Goal: Task Accomplishment & Management: Manage account settings

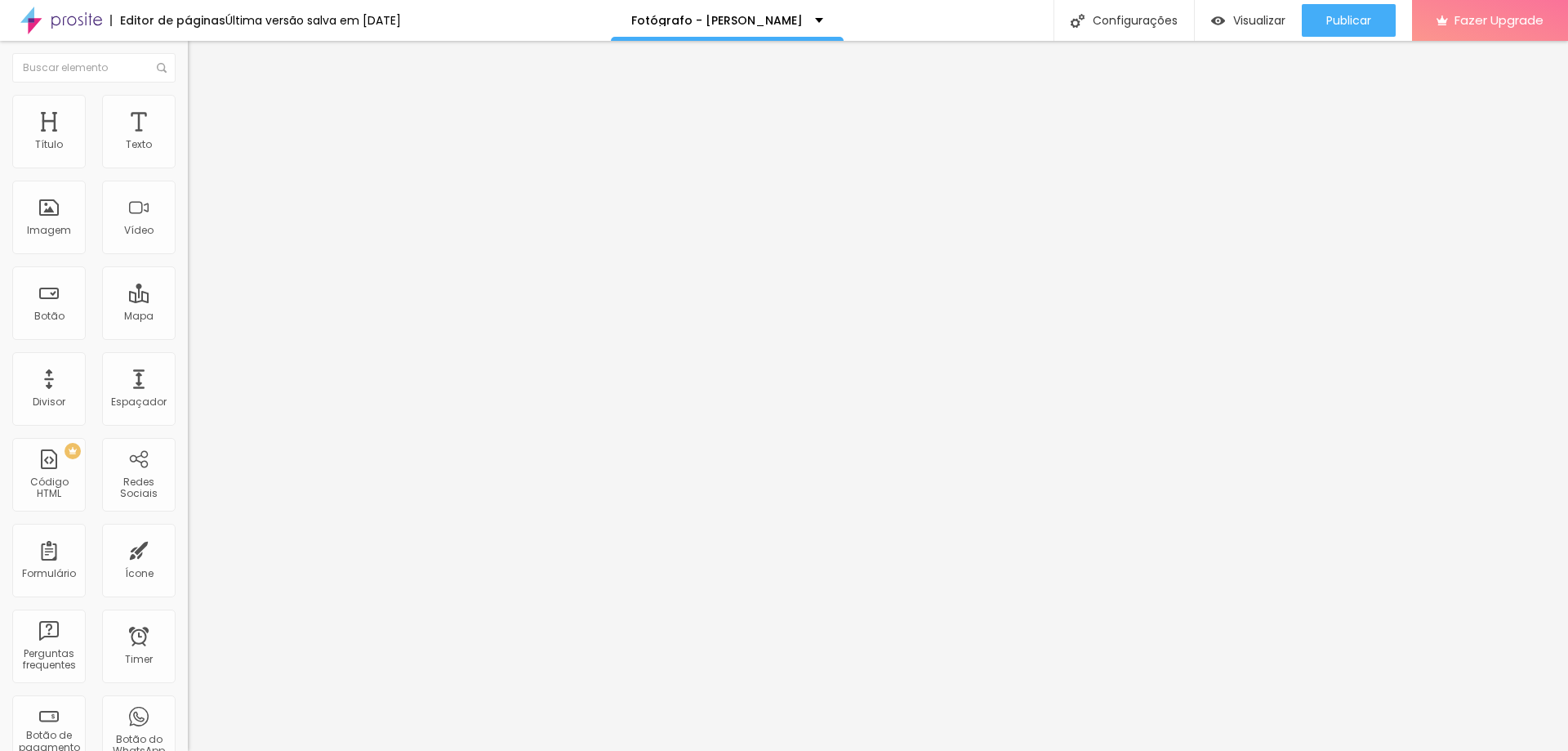
click at [188, 157] on button "button" at bounding box center [199, 148] width 23 height 17
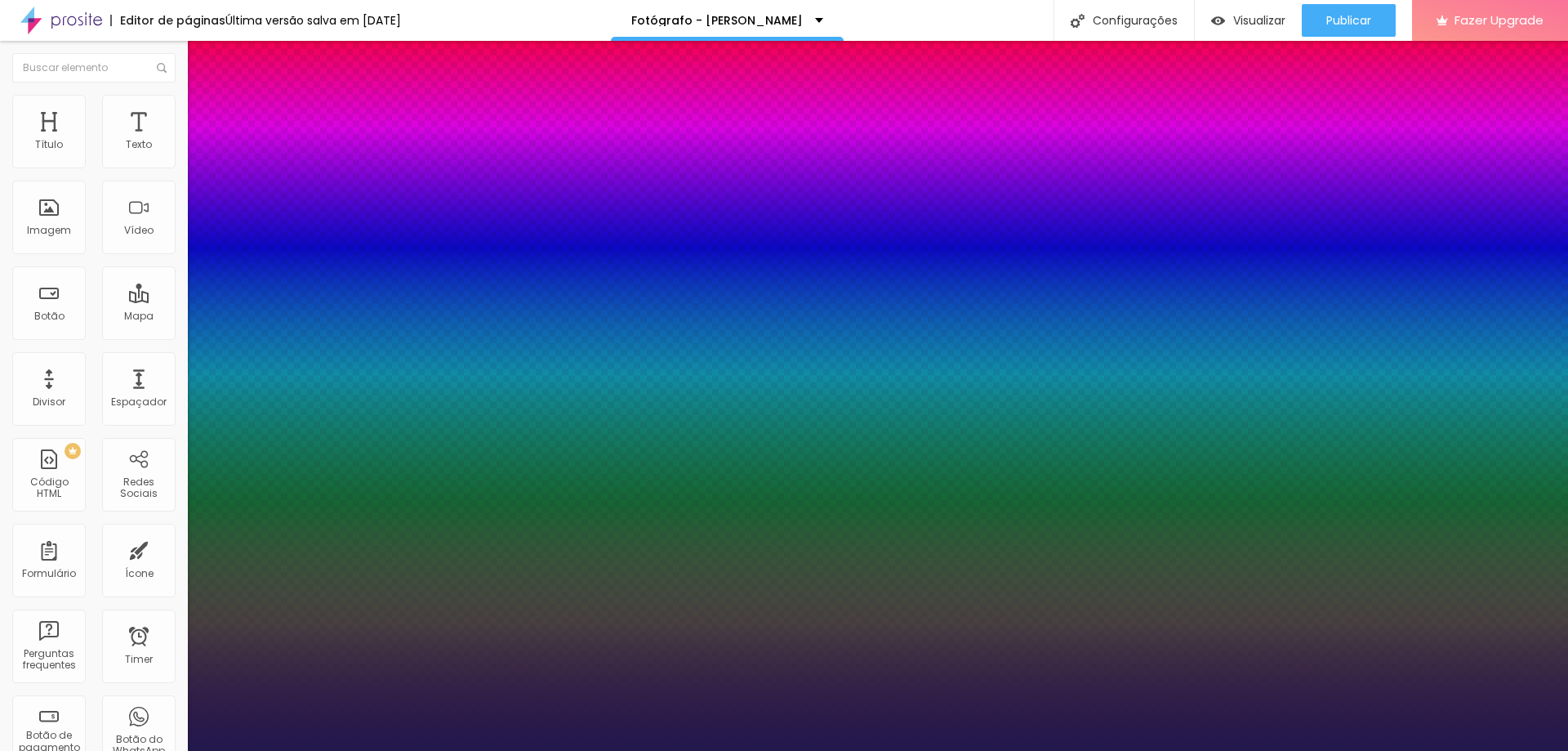
type input "17"
type input "1"
type input "18"
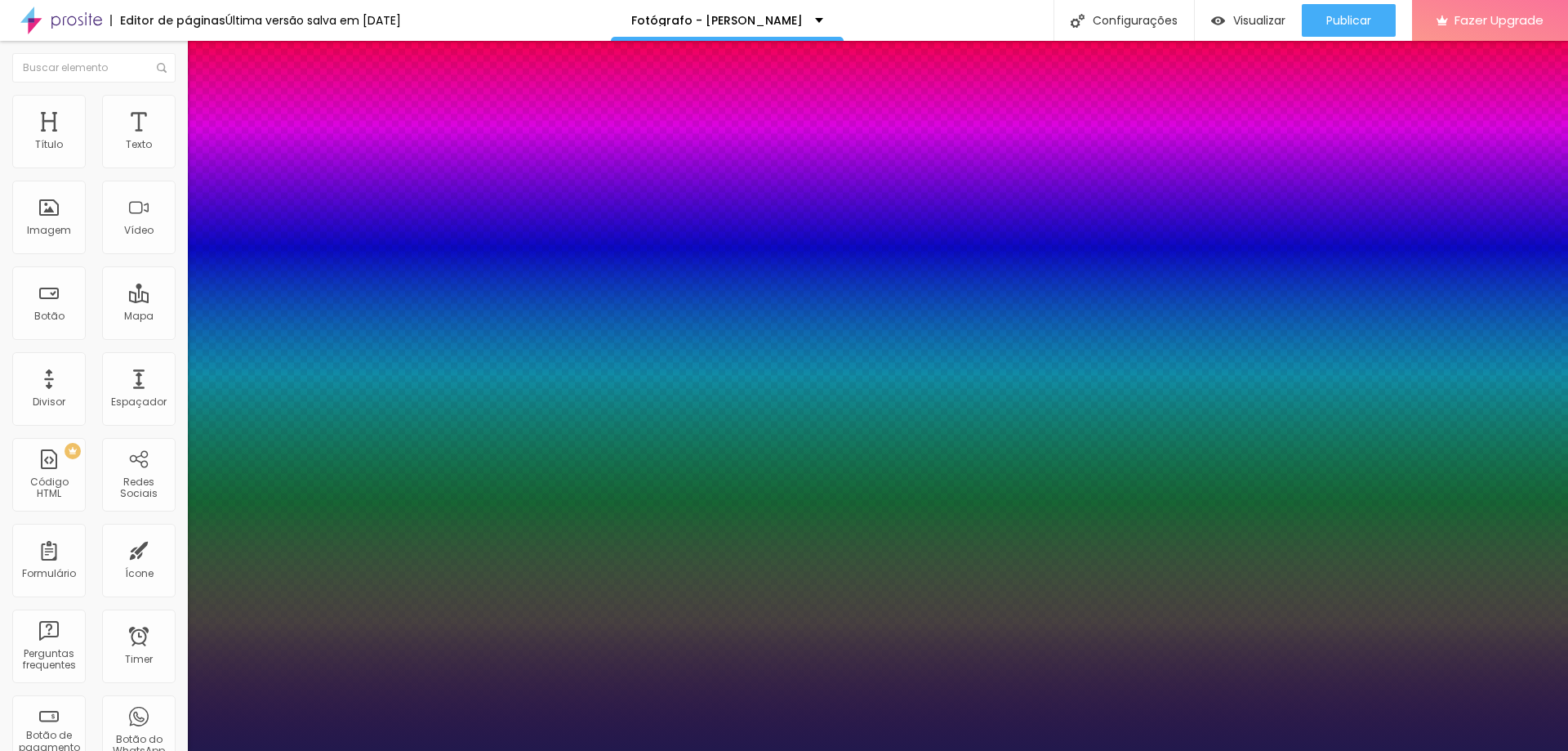
type input "18"
type input "1"
type input "19"
type input "1"
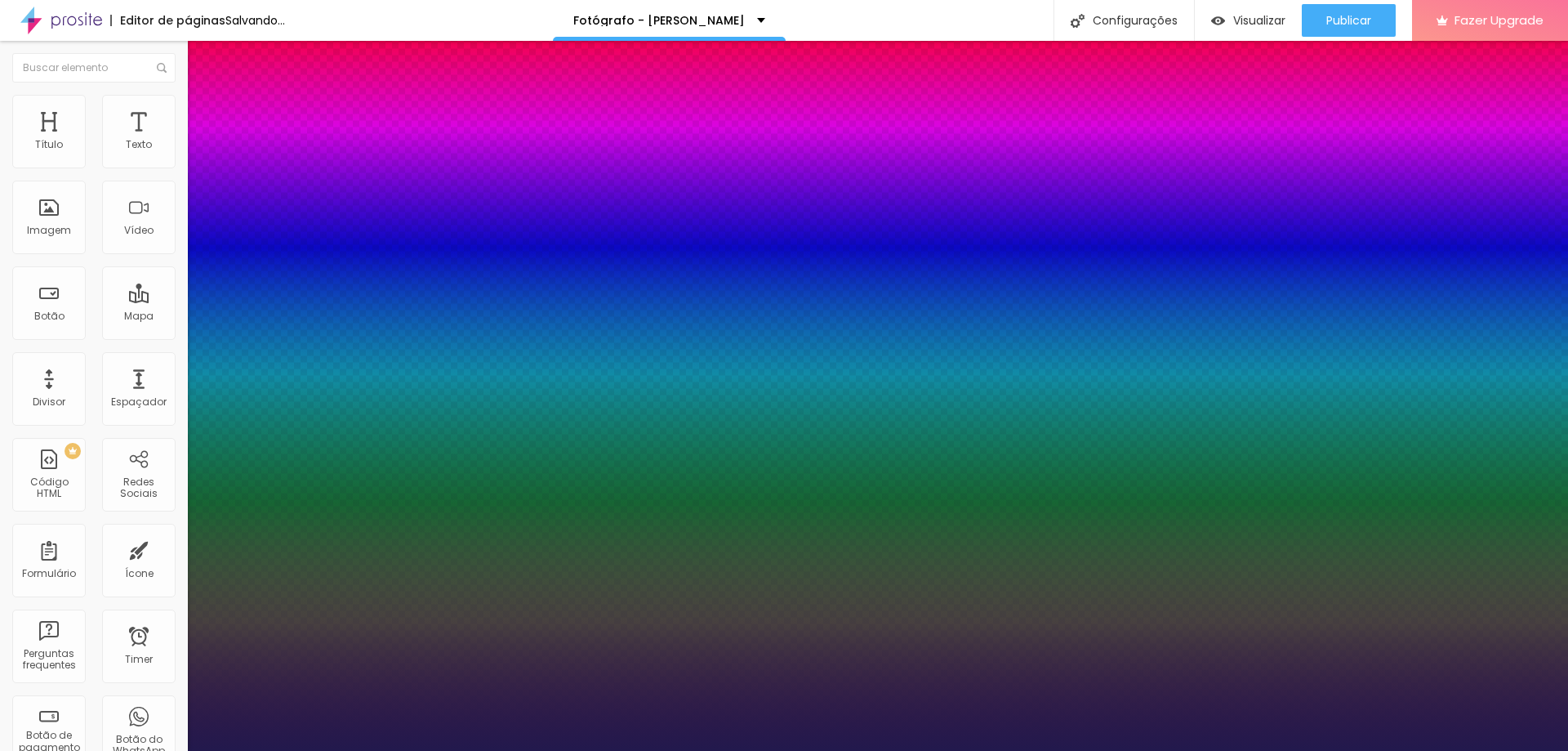
type input "20"
type input "1"
click at [535, 750] on div at bounding box center [784, 751] width 1568 height 0
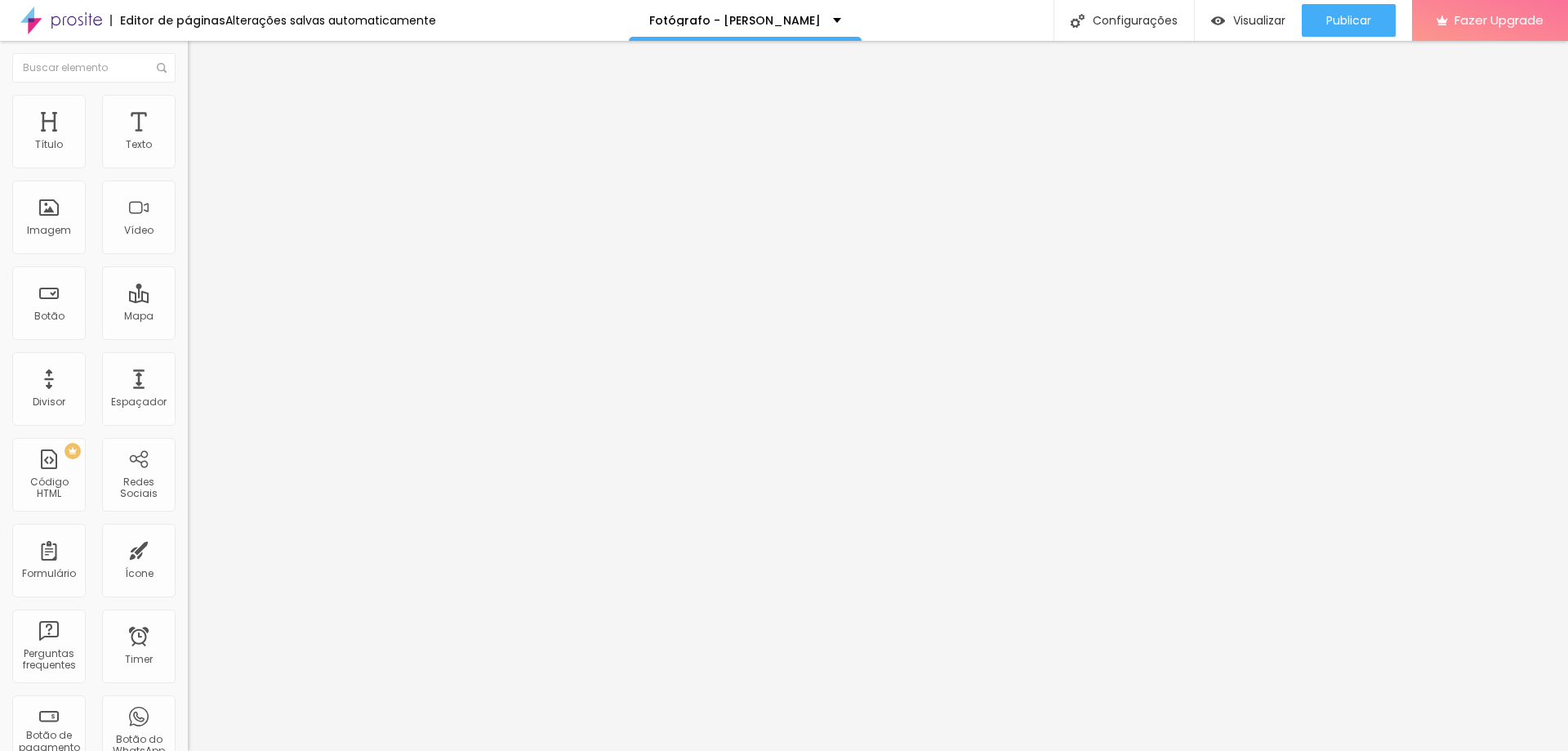
click at [188, 157] on button "button" at bounding box center [199, 148] width 23 height 17
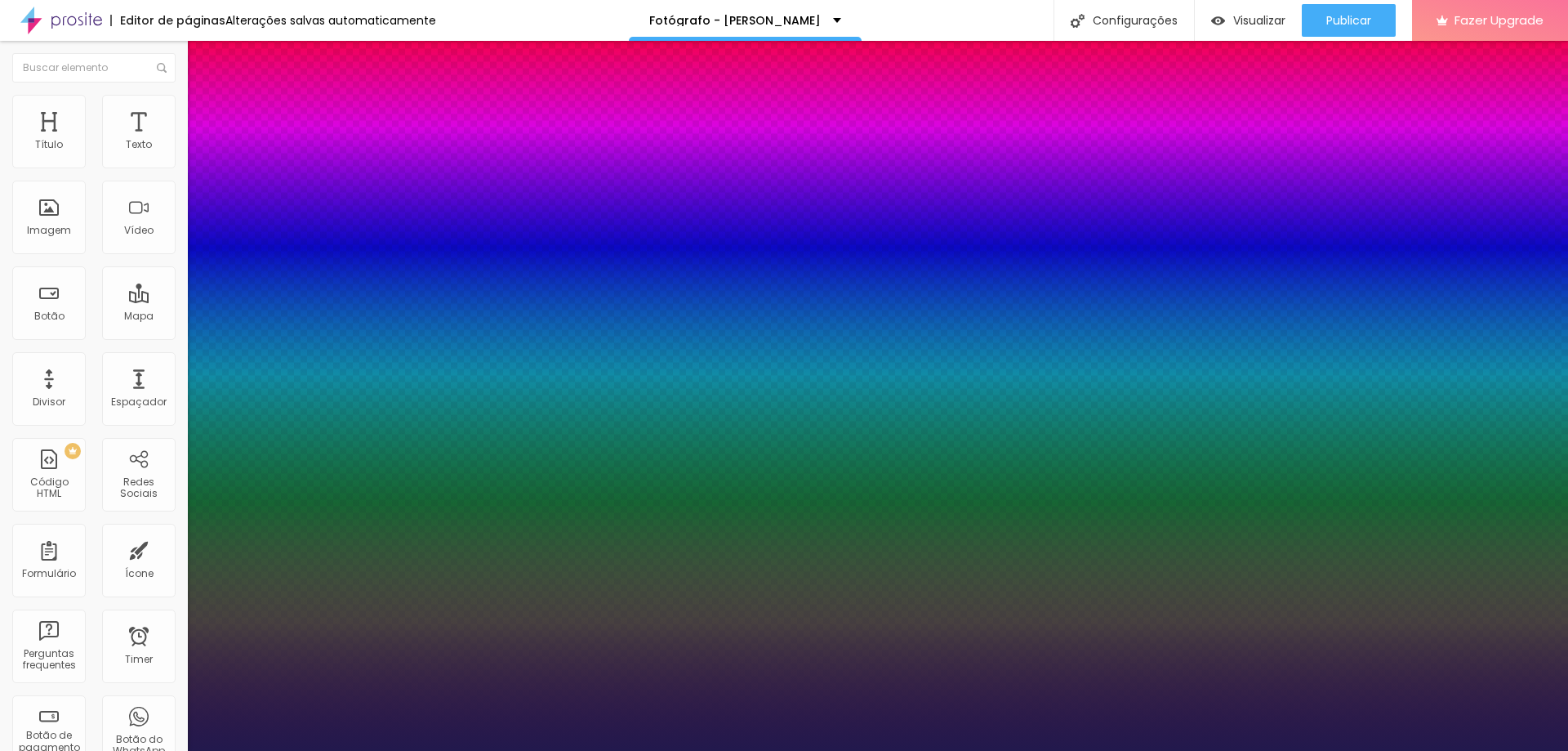
type input "1"
type input "17"
type input "1"
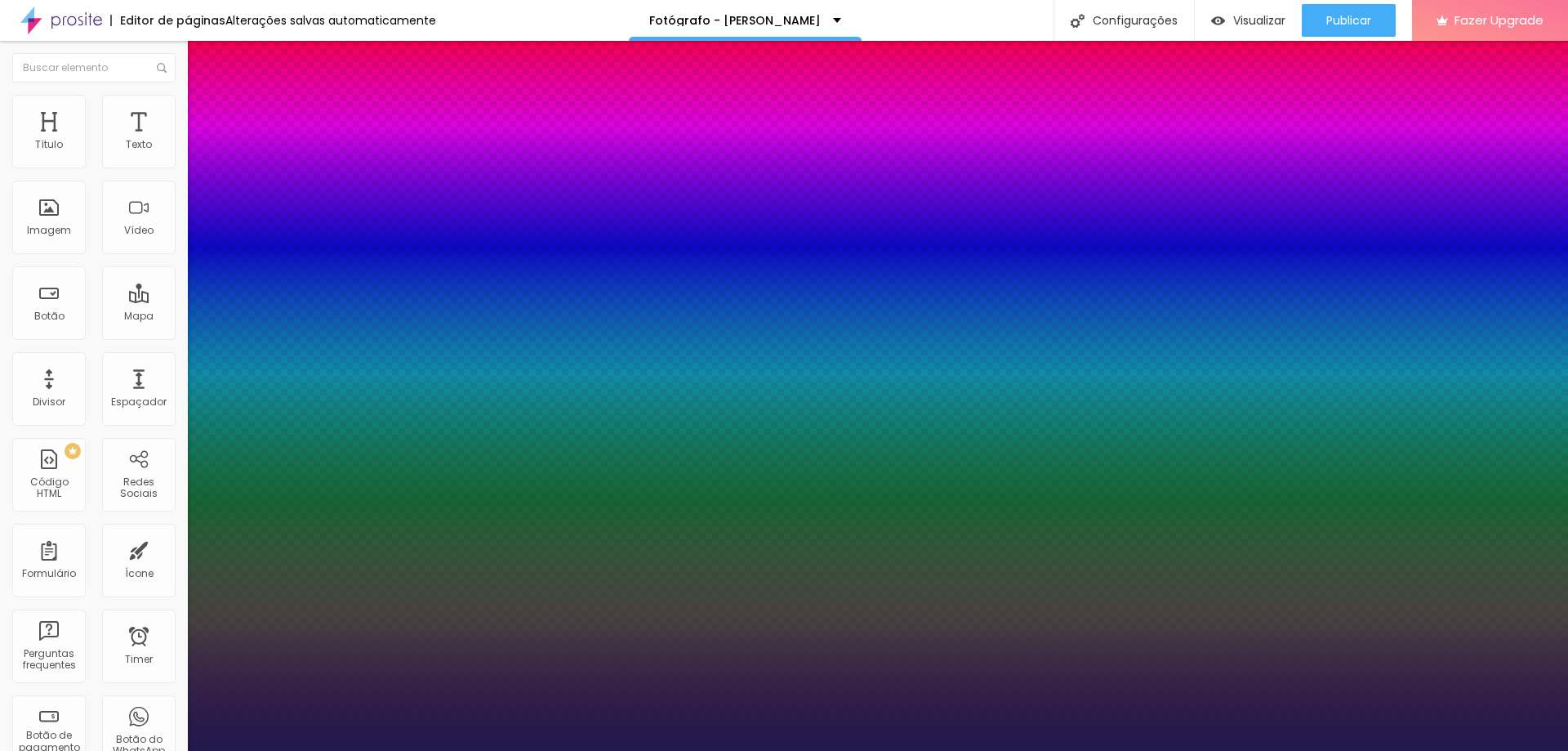
type input "18"
type input "1"
type input "19"
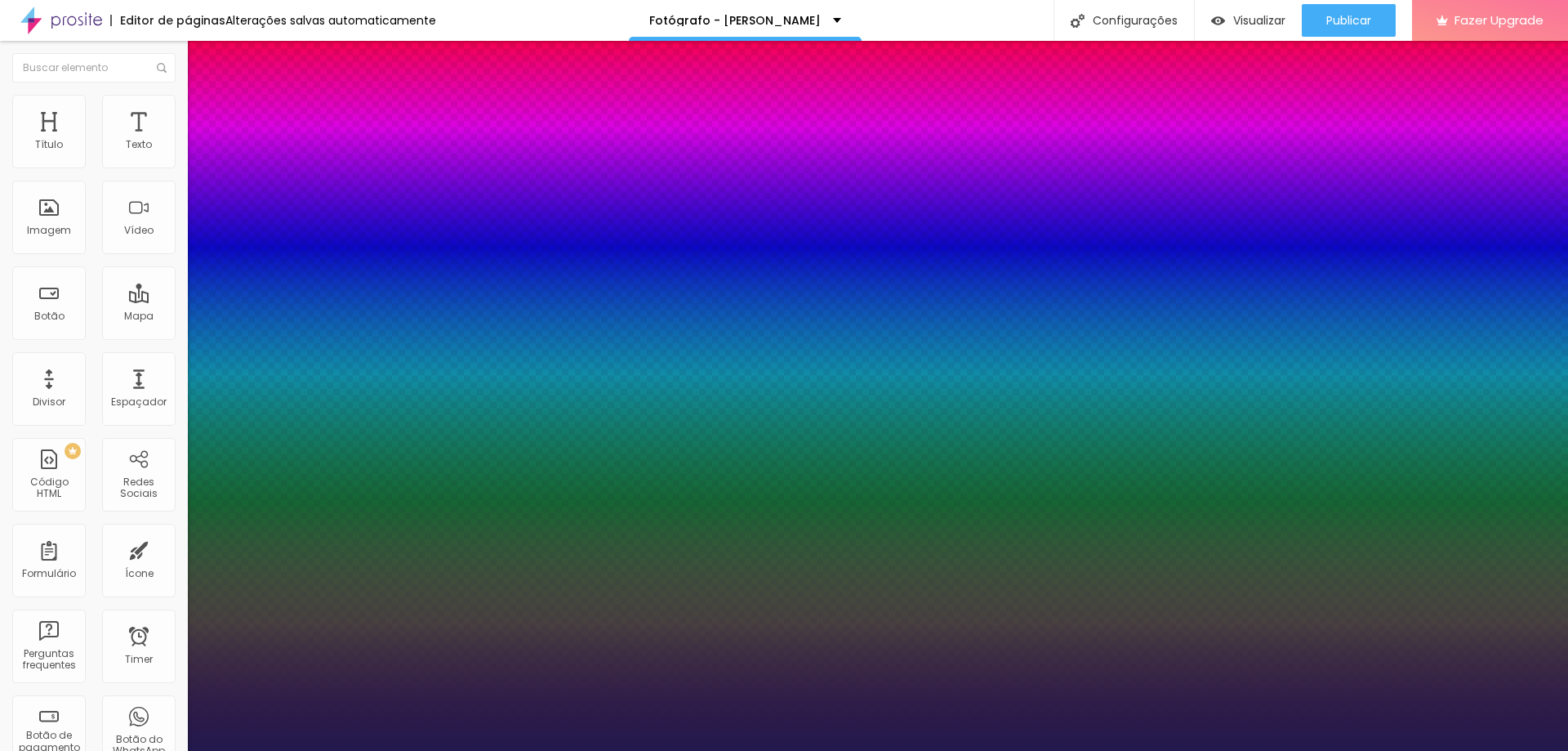
type input "1"
type input "20"
type input "1"
click at [582, 750] on div at bounding box center [784, 751] width 1568 height 0
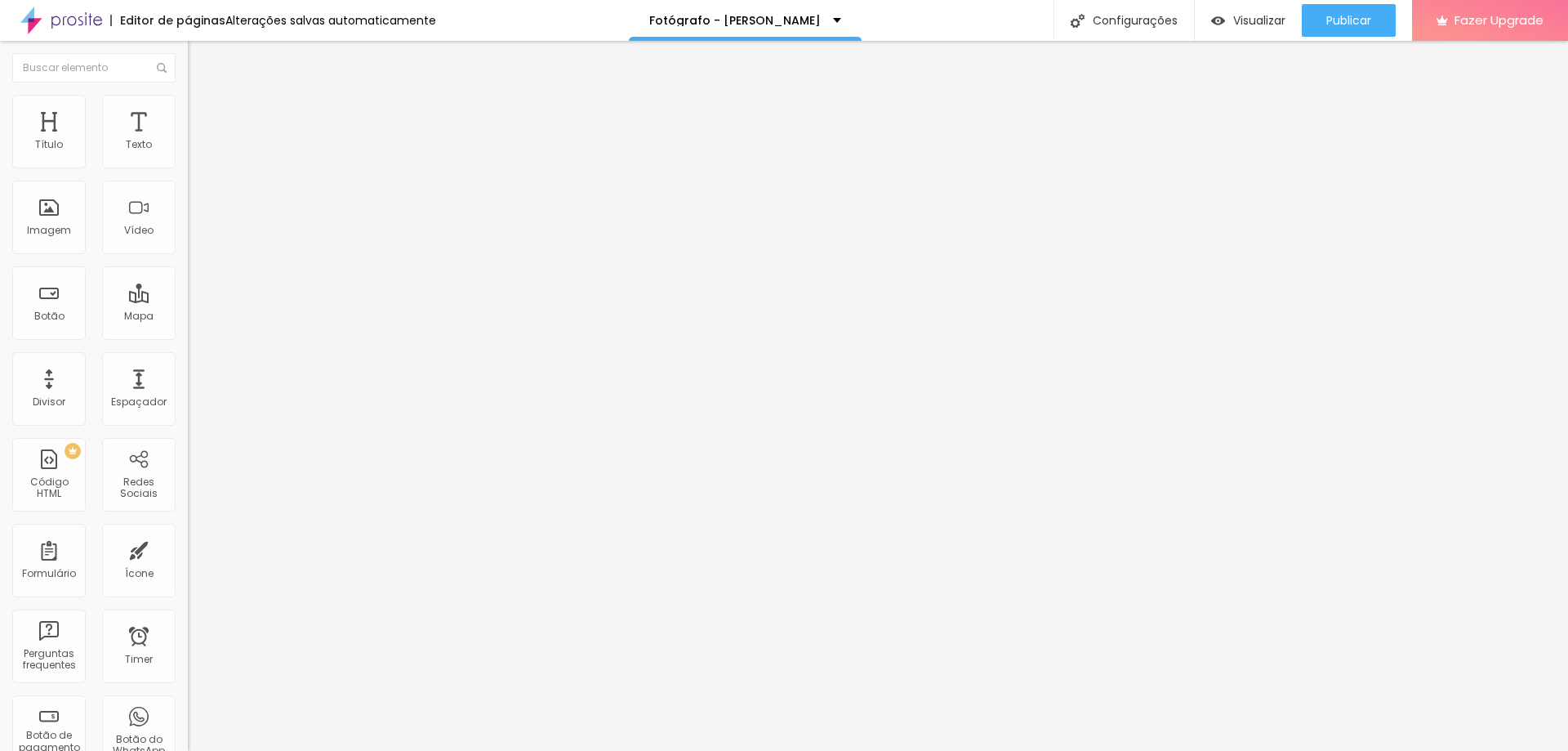
click at [196, 150] on icon "button" at bounding box center [200, 147] width 7 height 7
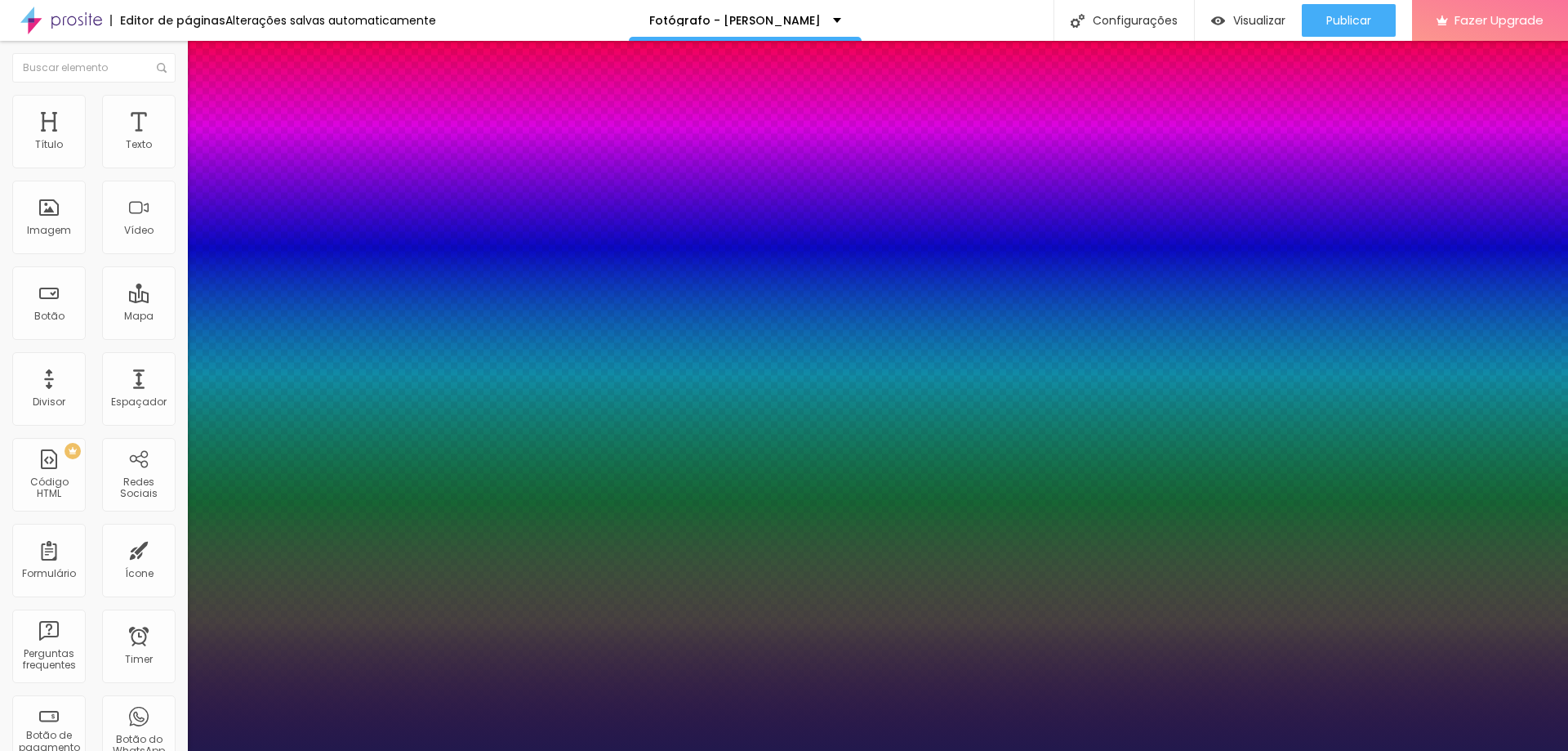
type input "1"
type input "0.5"
type input "21"
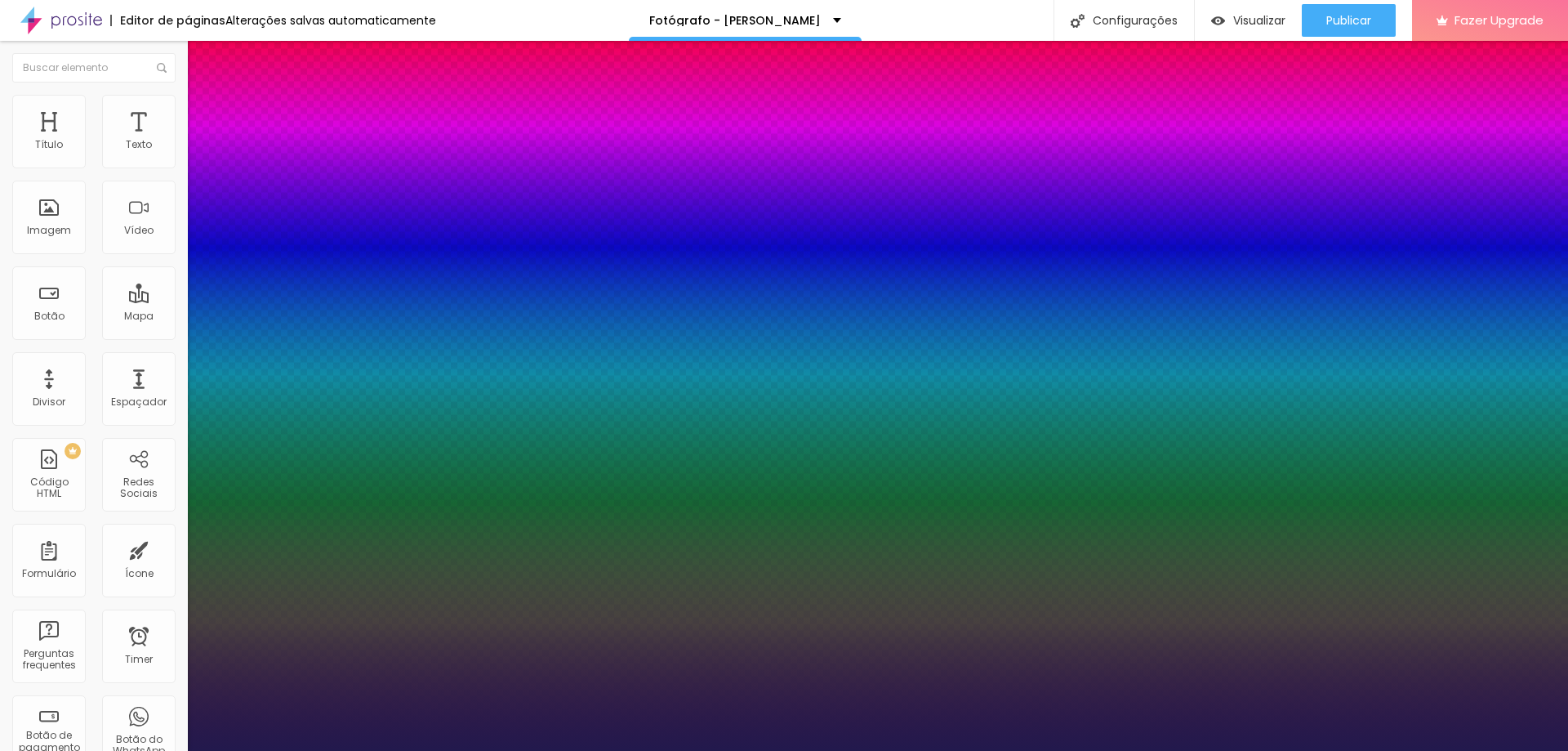
type input "1"
type input "0.5"
type input "22"
type input "1"
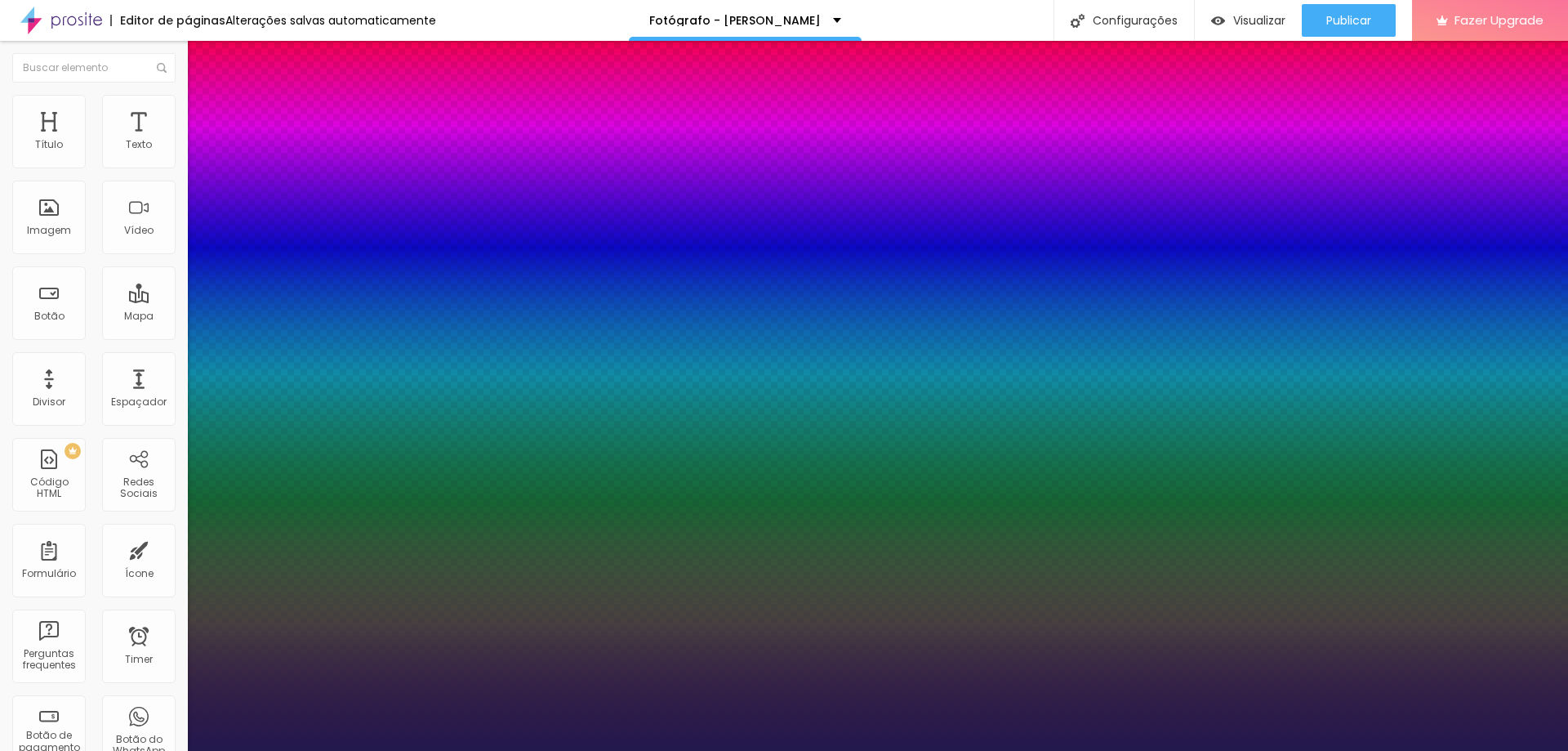
type input "0.5"
type input "23"
type input "1"
type input "0.5"
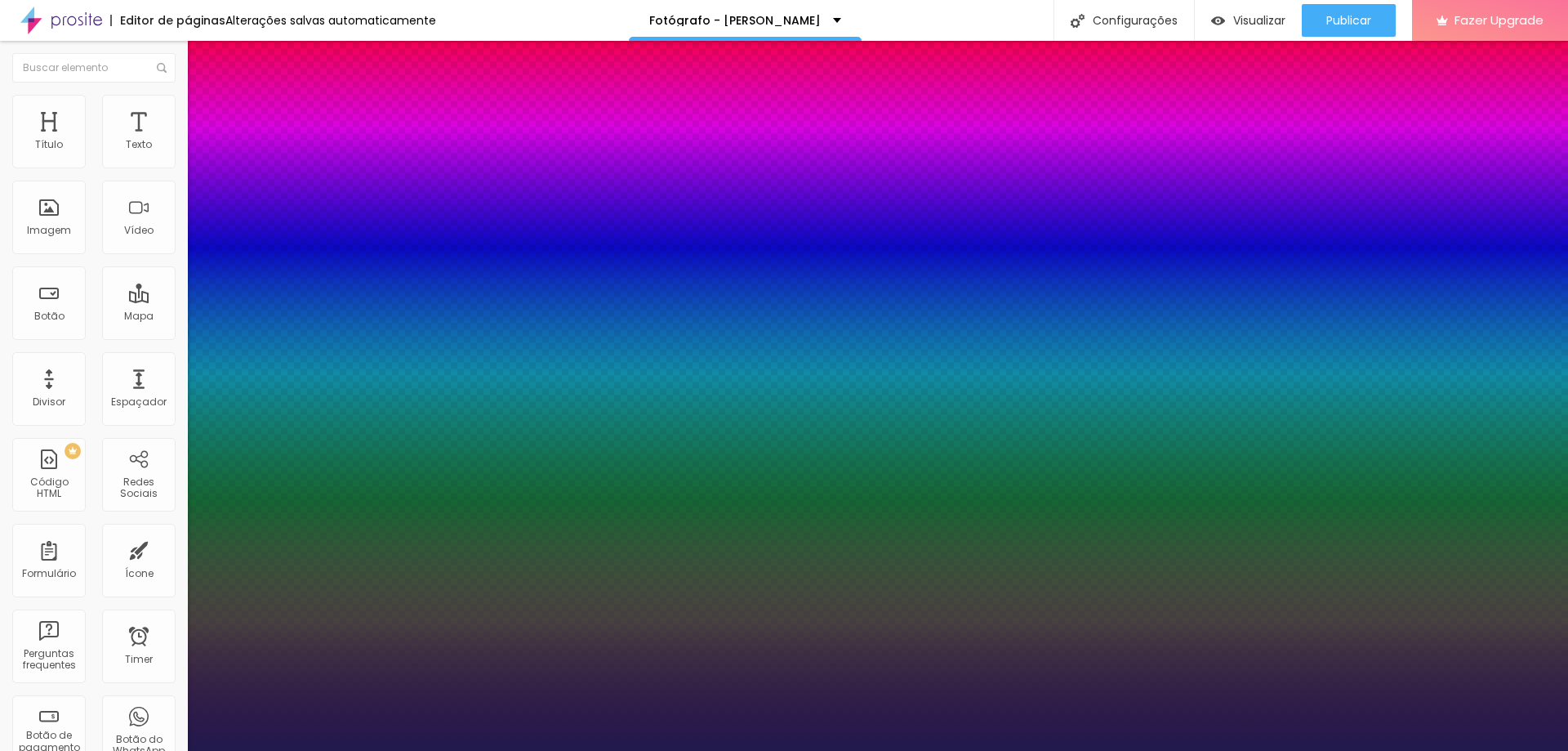
type input "24"
type input "1"
type input "0.5"
type input "1"
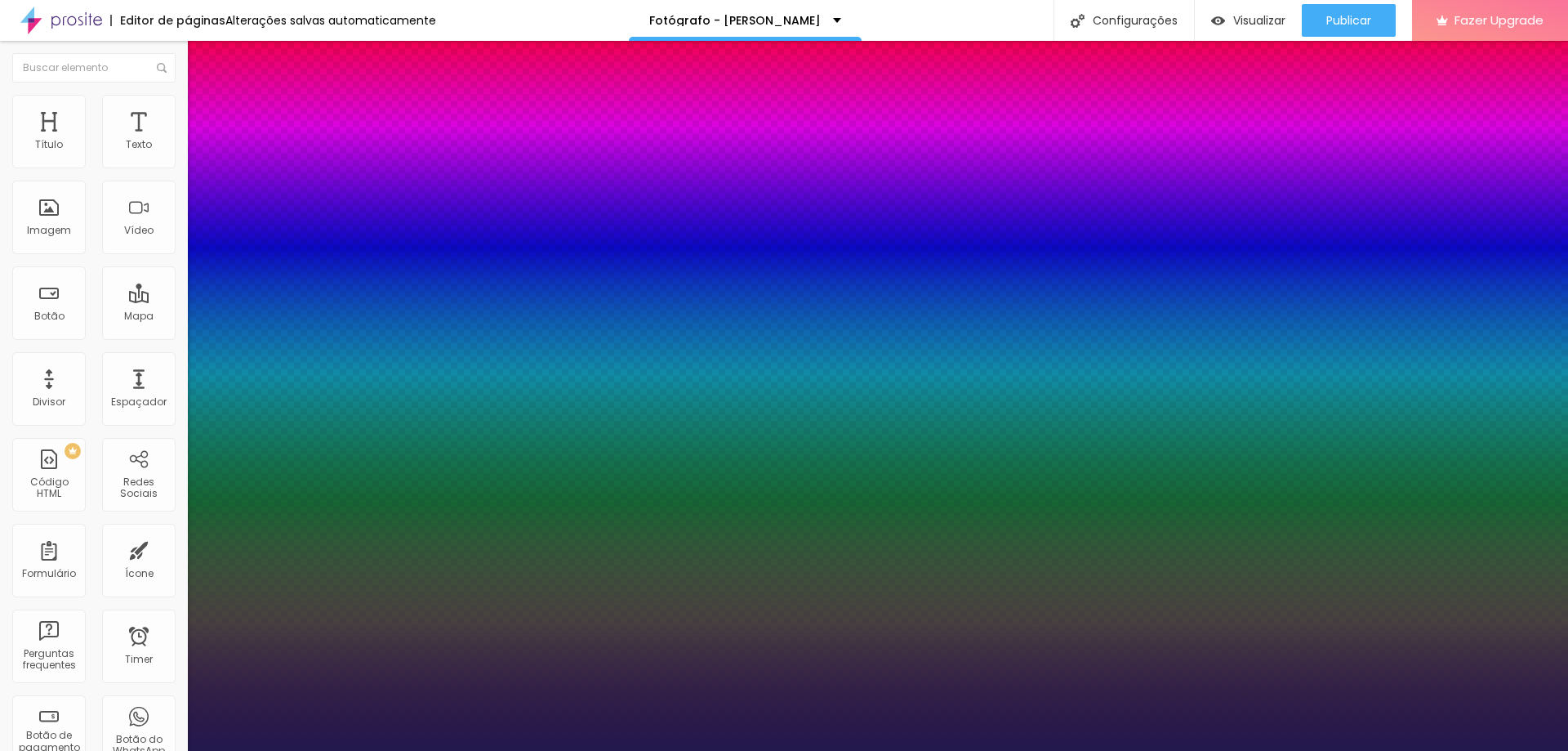
type input "0.5"
type input "25"
type input "1"
type input "0.5"
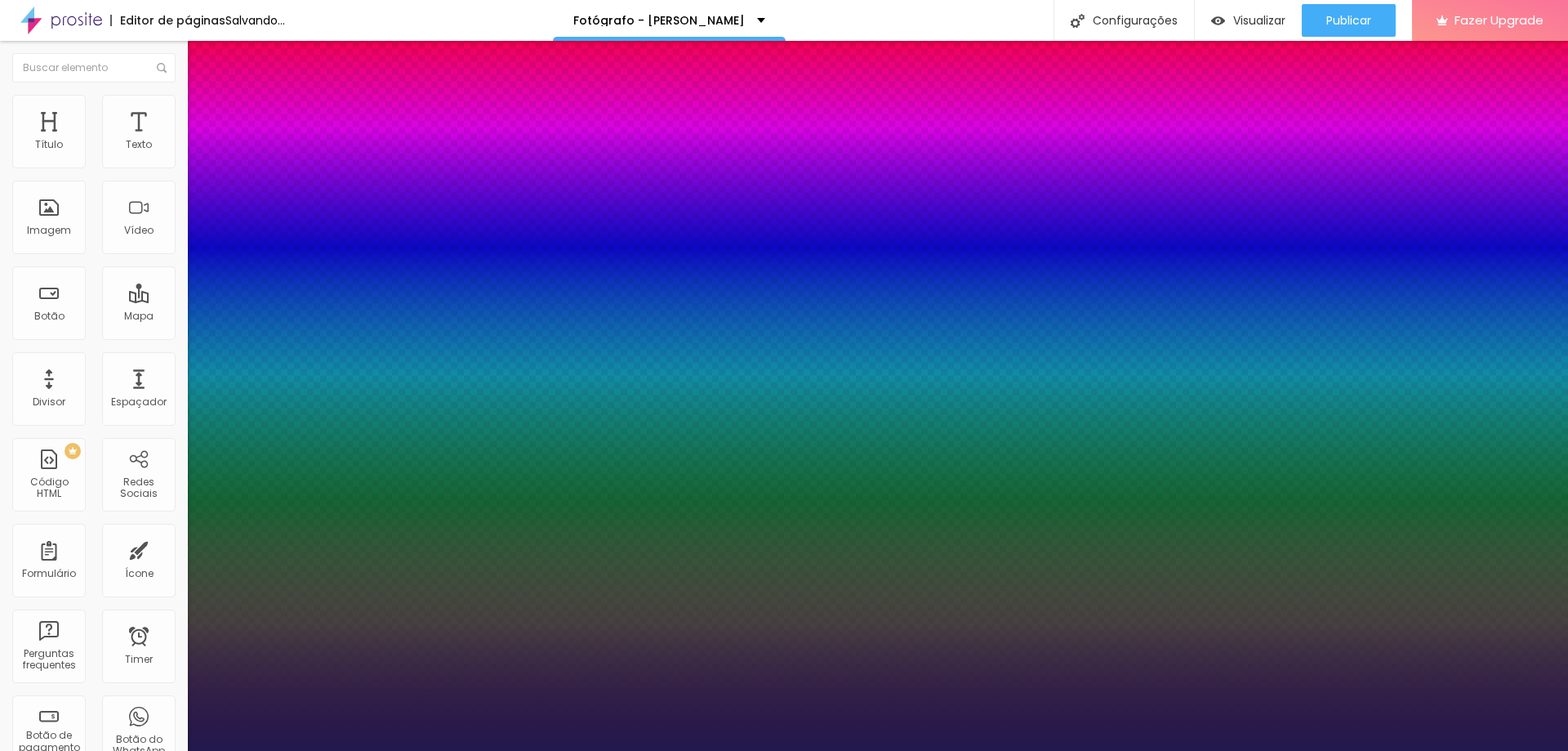
type input "1"
type input "0.5"
click at [374, 750] on div at bounding box center [784, 751] width 1568 height 0
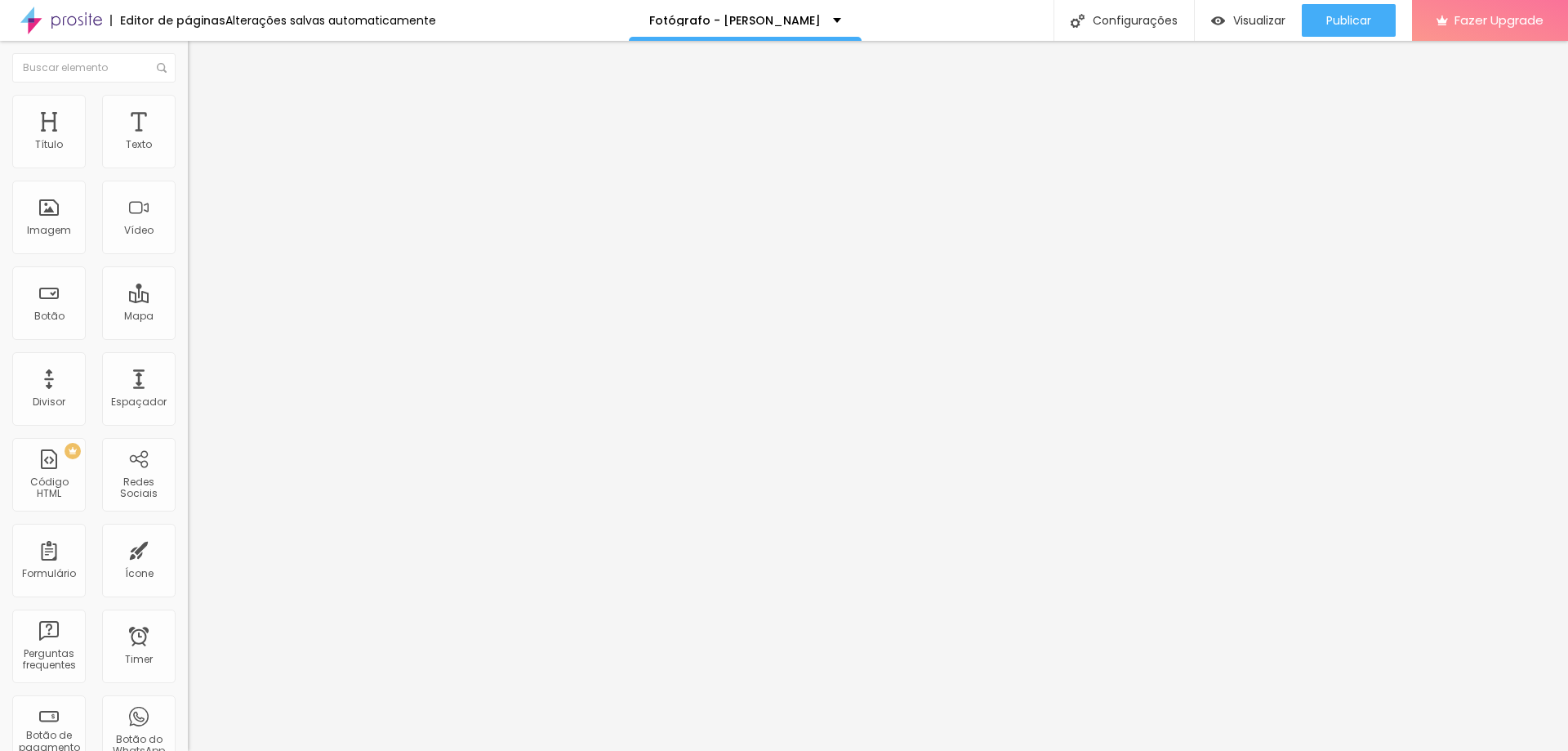
click at [188, 157] on button "button" at bounding box center [199, 148] width 23 height 17
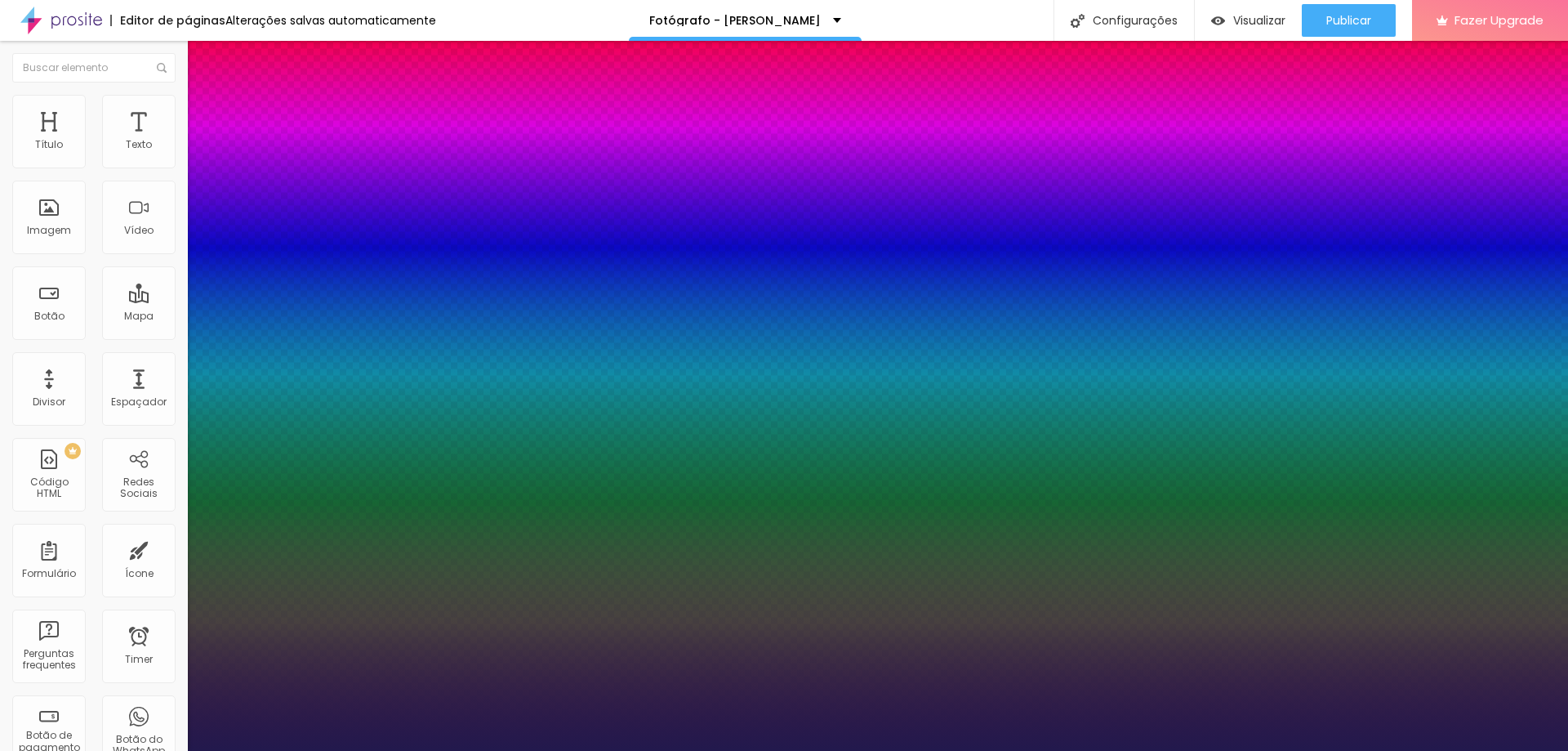
type input "1"
type input "0.5"
type input "21"
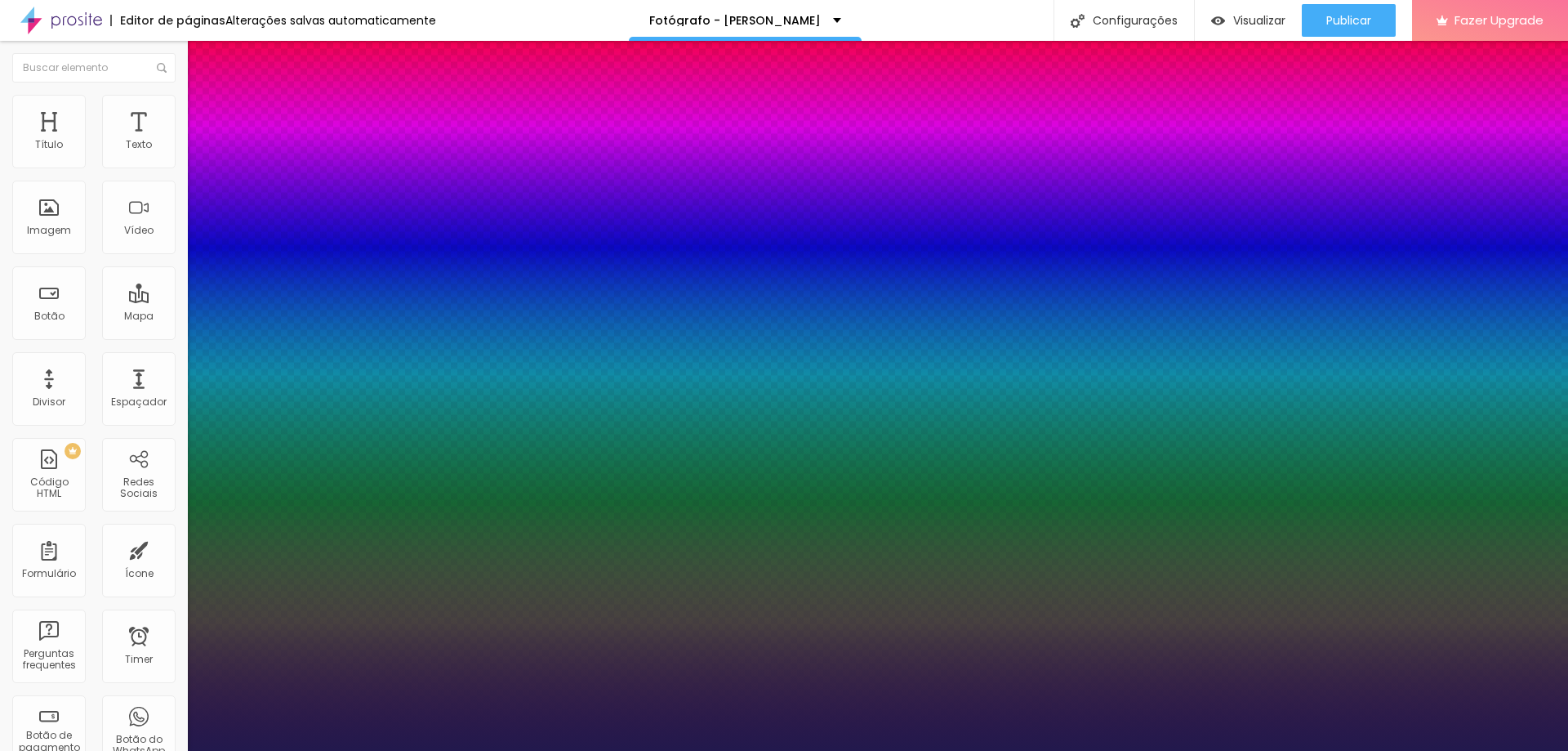
type input "1"
type input "0.5"
type input "22"
type input "1"
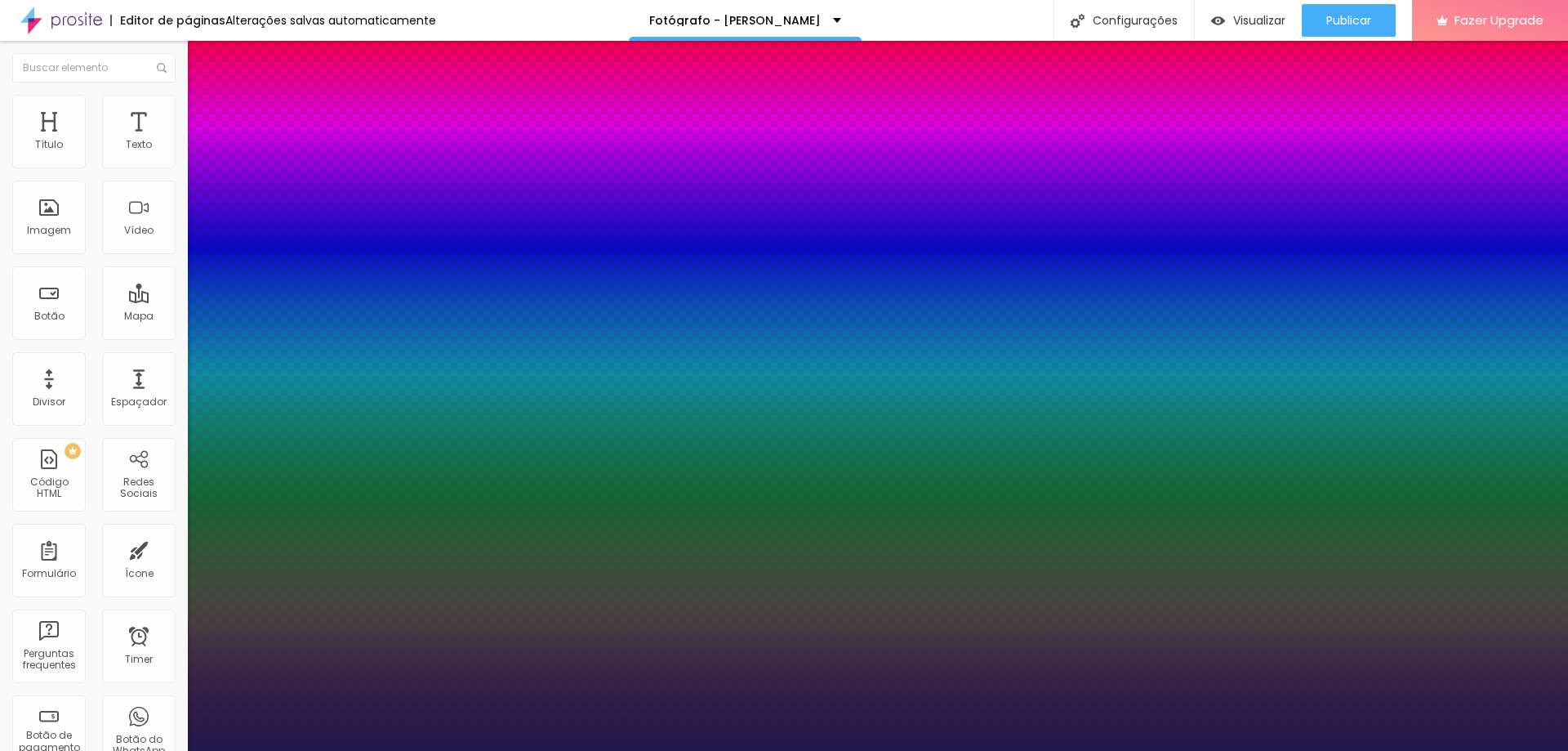
type input "0.5"
type input "23"
type input "1"
type input "0.5"
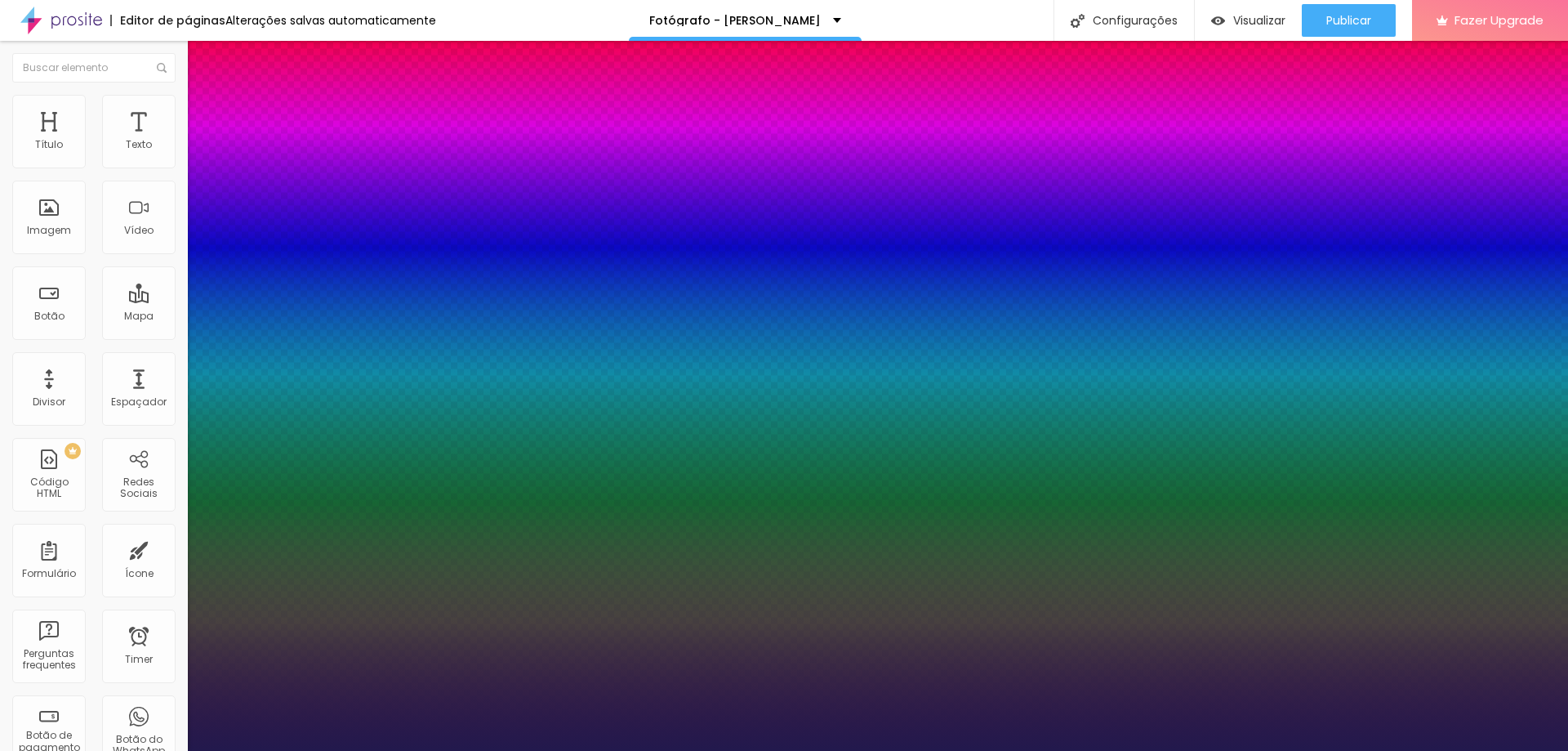
type input "1"
type input "0.5"
type input "24"
type input "1"
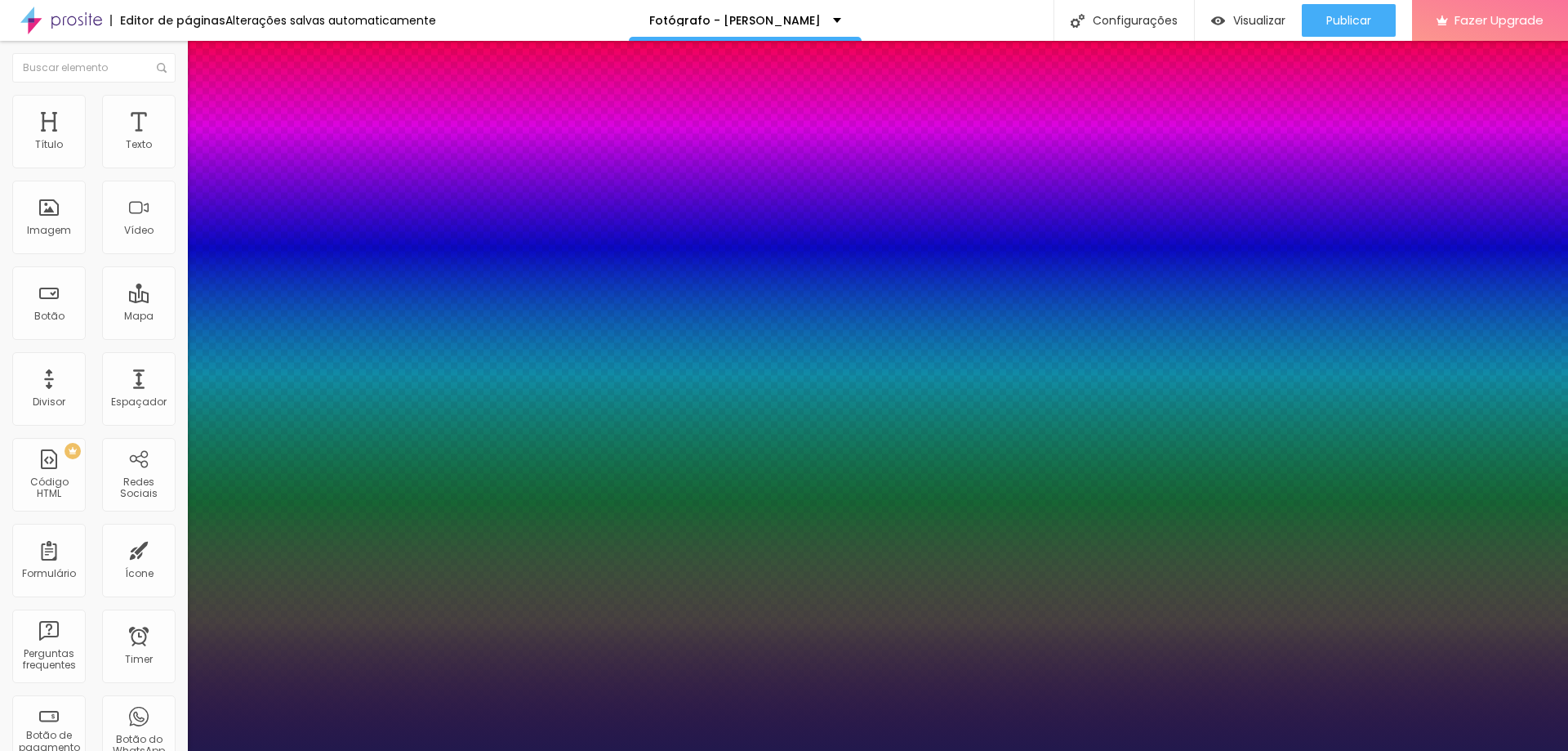
type input "0.5"
type input "1"
type input "0.5"
type input "25"
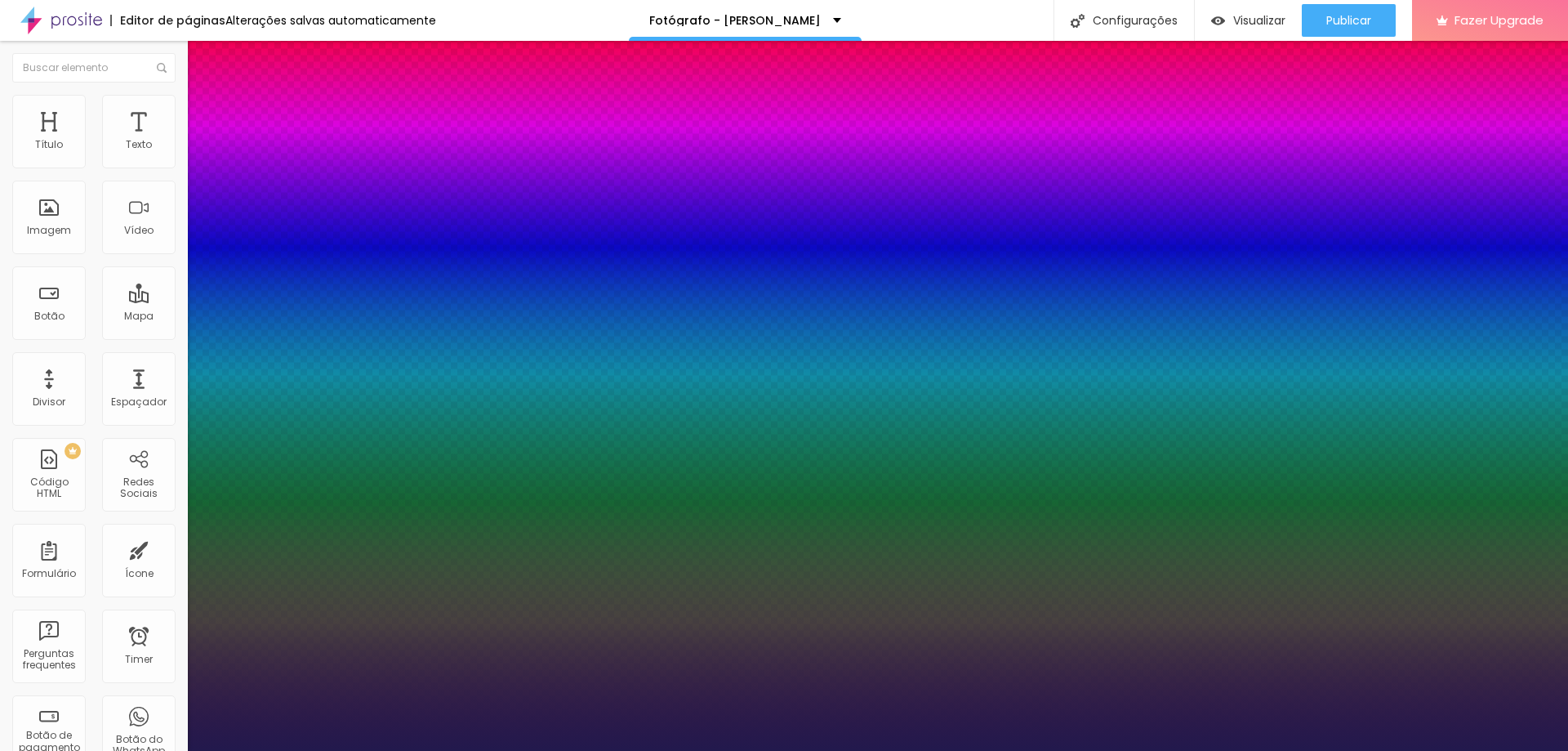
type input "1"
type input "0.5"
click at [322, 750] on div at bounding box center [784, 751] width 1568 height 0
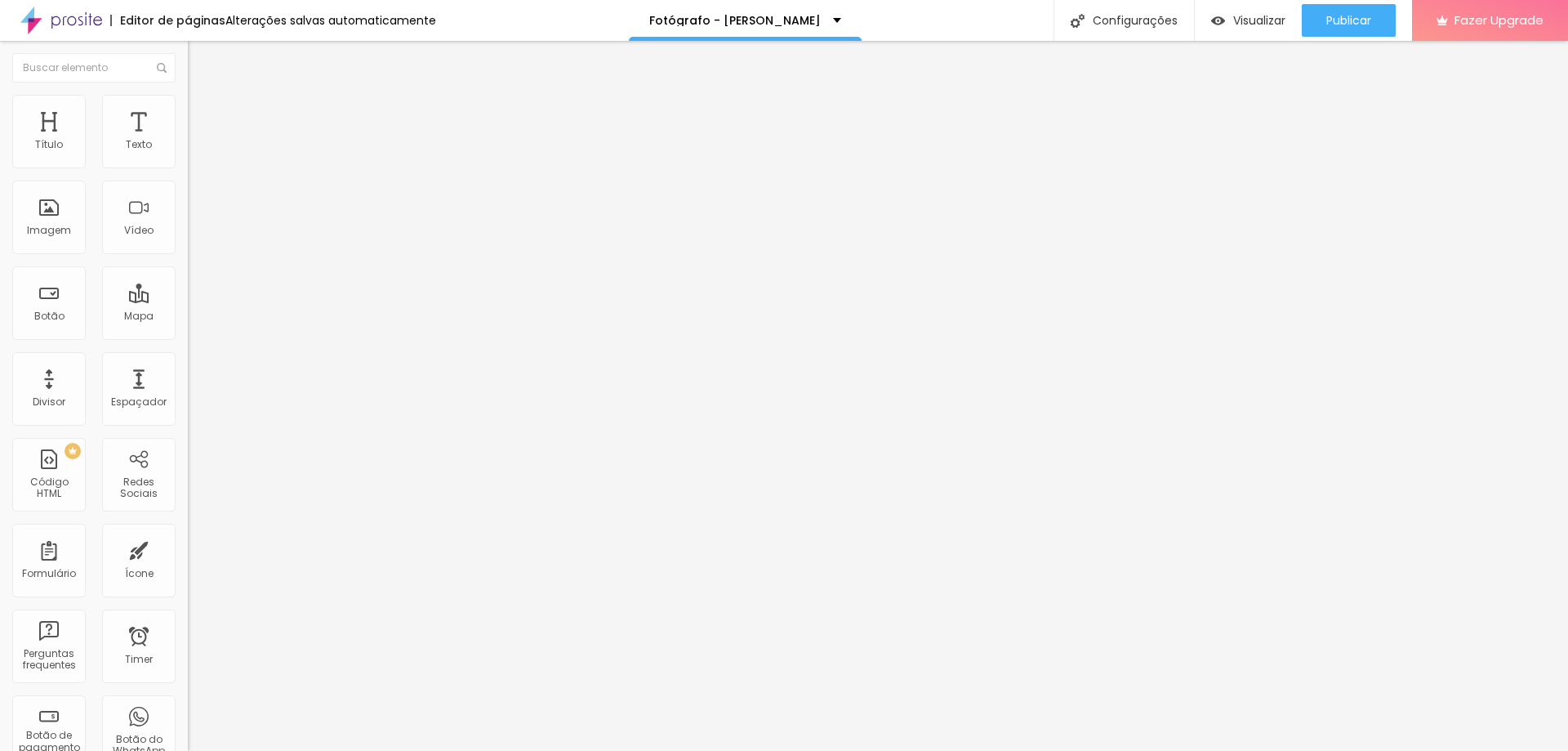
click at [188, 157] on button "button" at bounding box center [199, 148] width 23 height 17
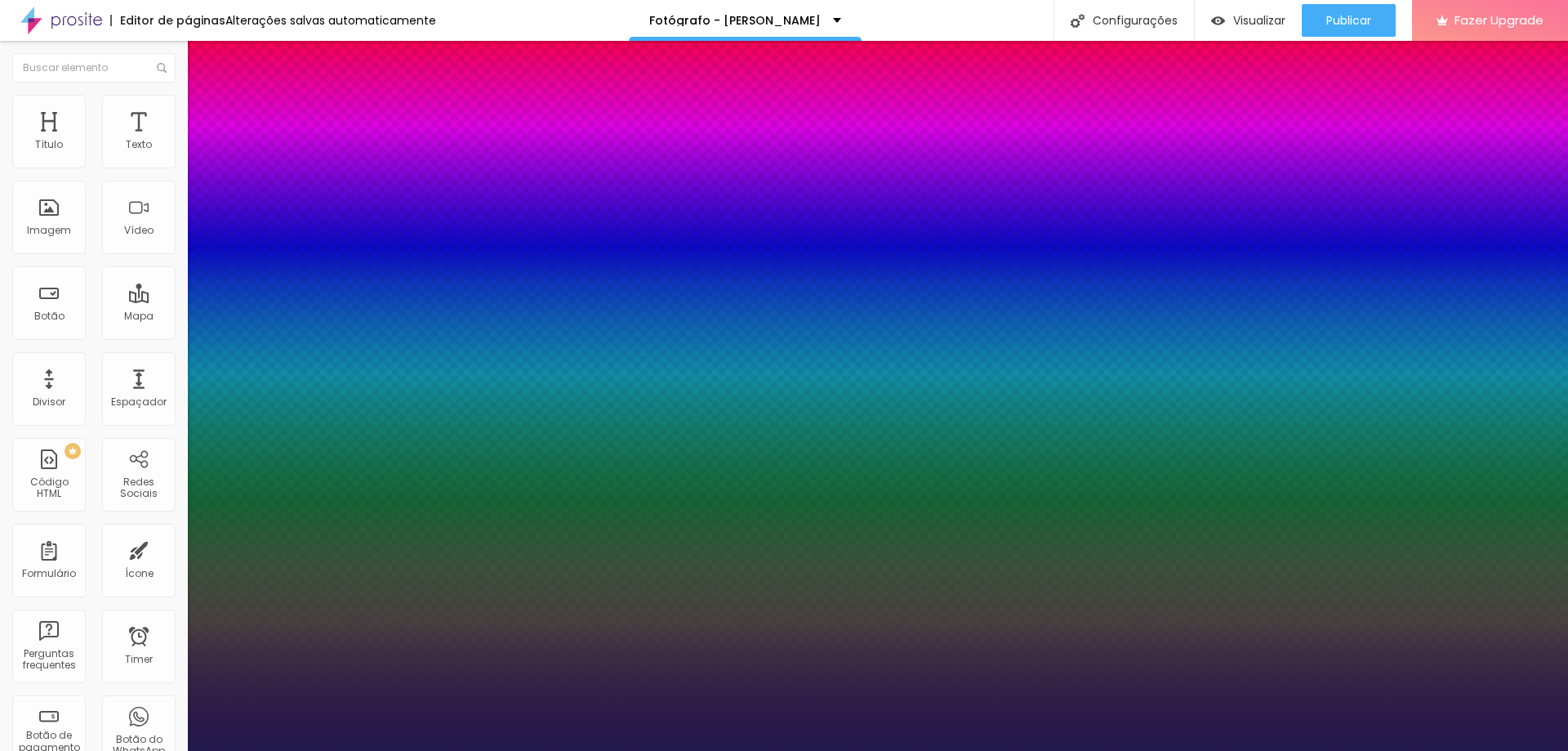
type input "1"
type input "0.5"
click at [85, 750] on div at bounding box center [784, 751] width 1568 height 0
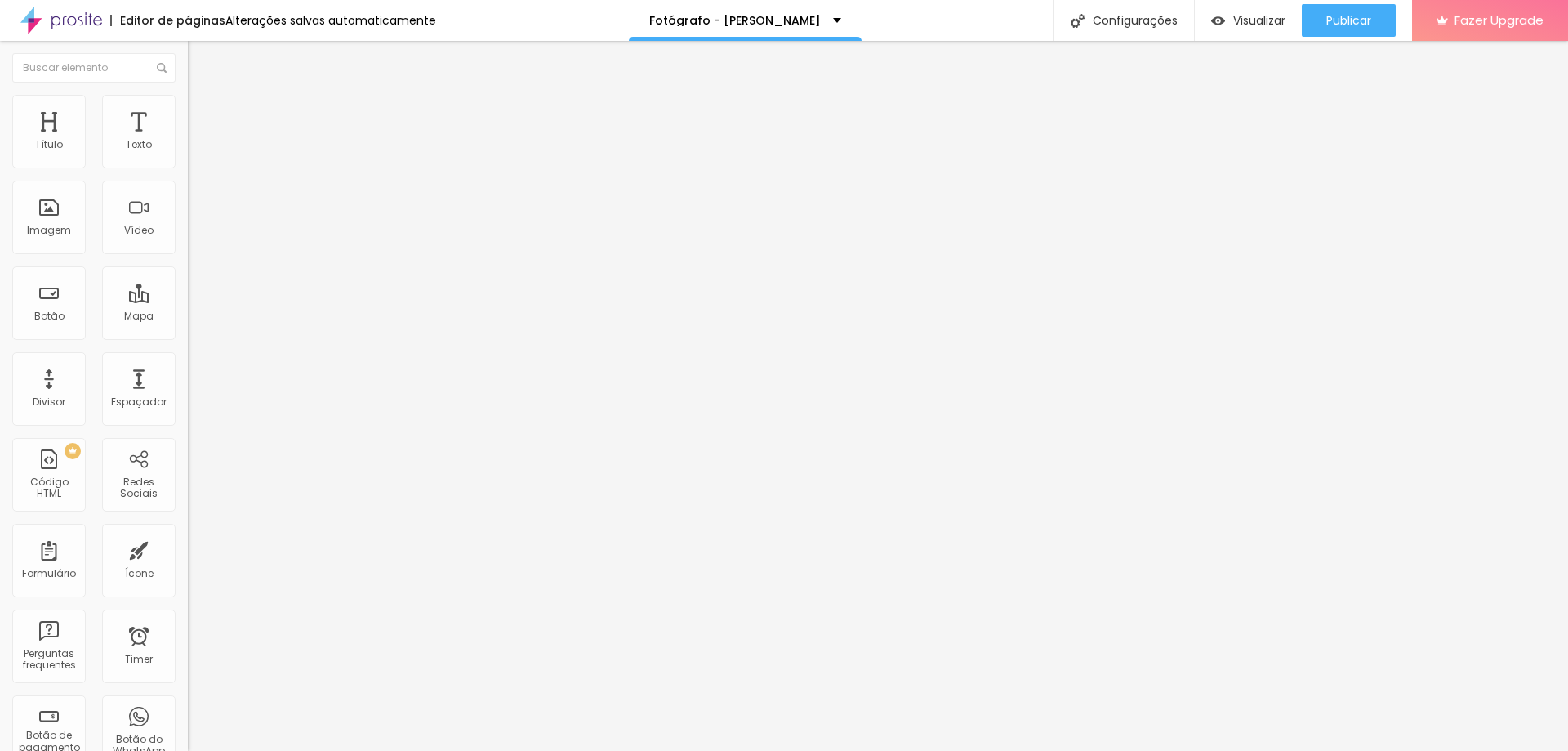
click at [188, 157] on button "button" at bounding box center [199, 148] width 23 height 17
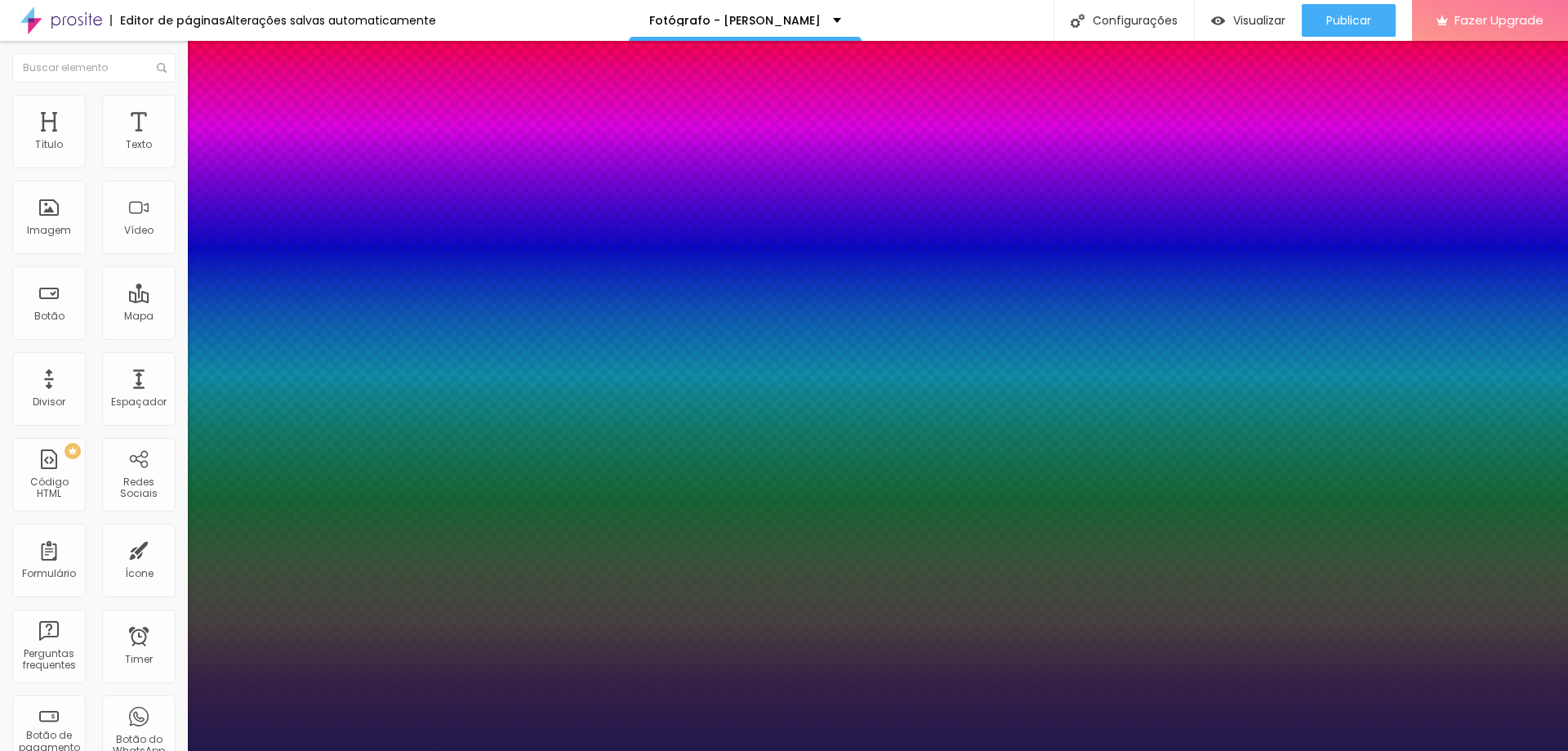
type input "1"
type input "0.5"
click at [320, 750] on div at bounding box center [784, 751] width 1568 height 0
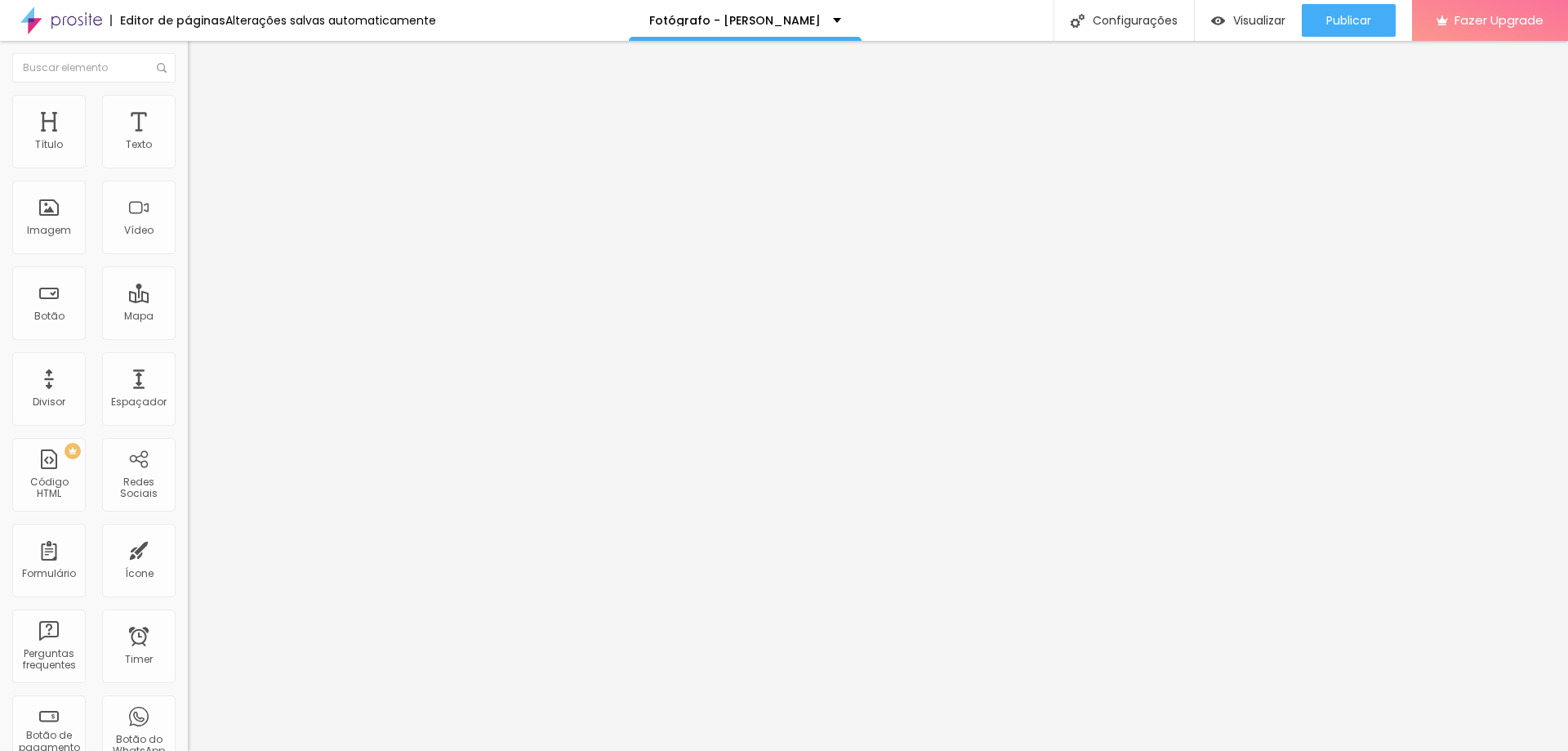
click at [195, 152] on icon "button" at bounding box center [199, 147] width 9 height 9
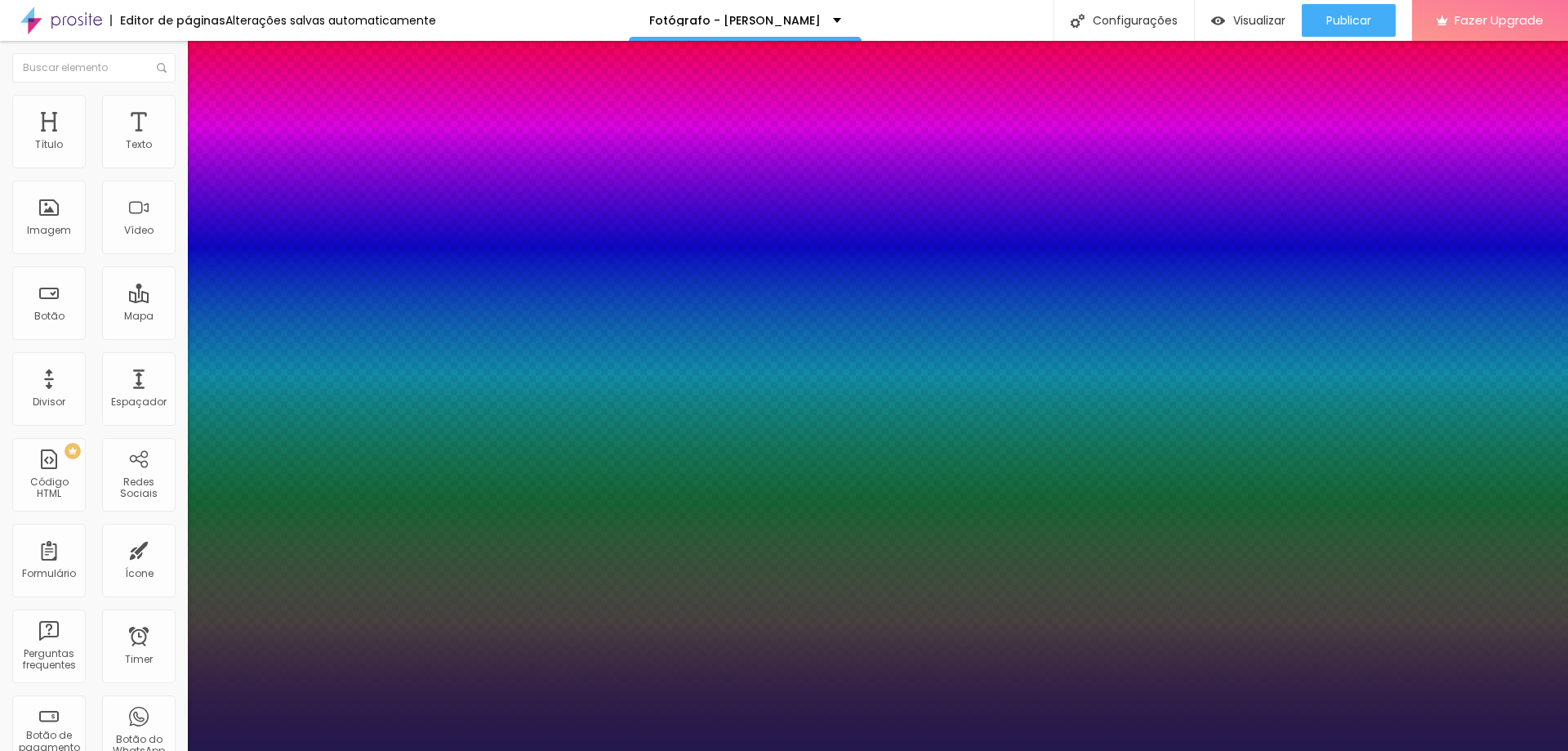
type input "1"
type input "17"
type input "1"
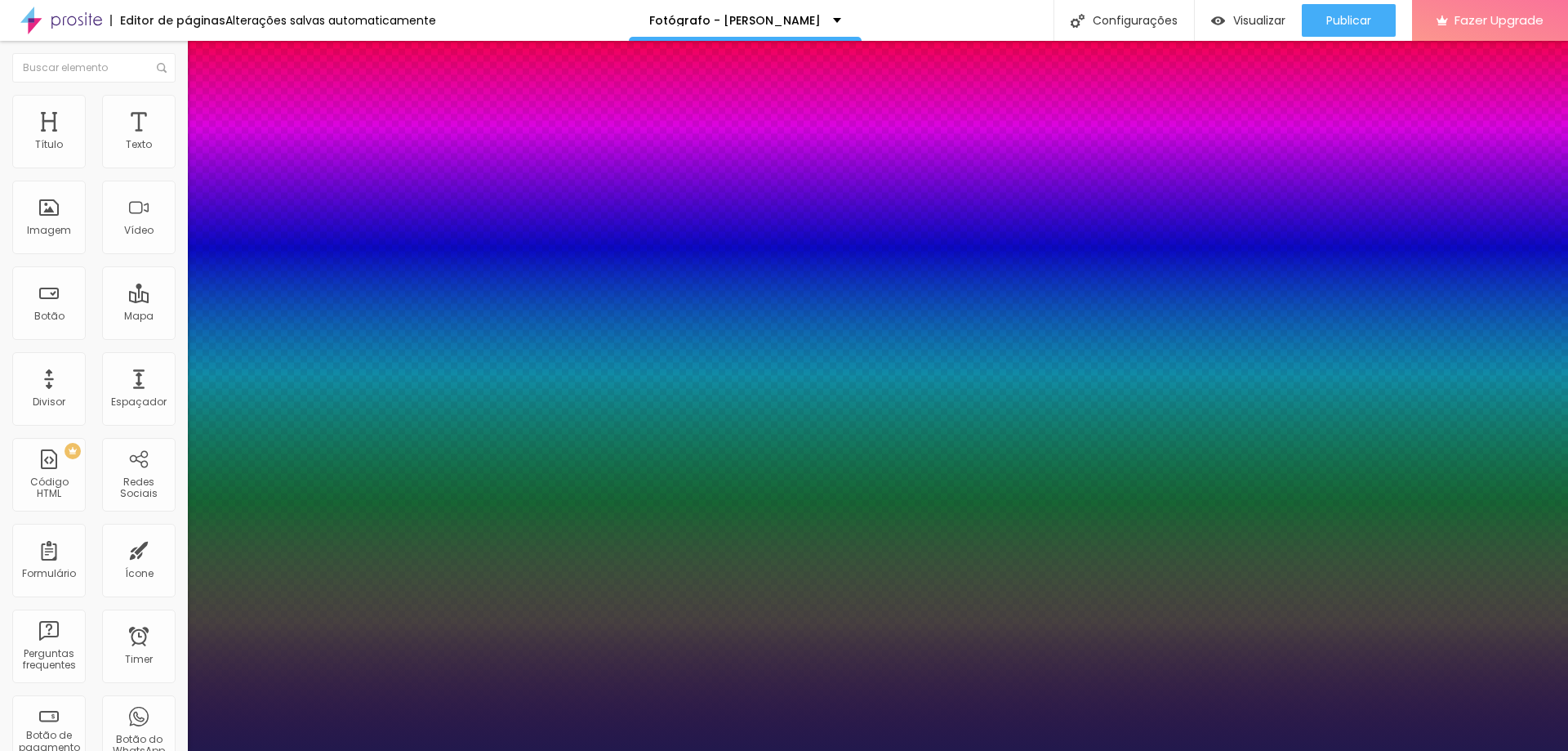
type input "18"
type input "1"
type input "19"
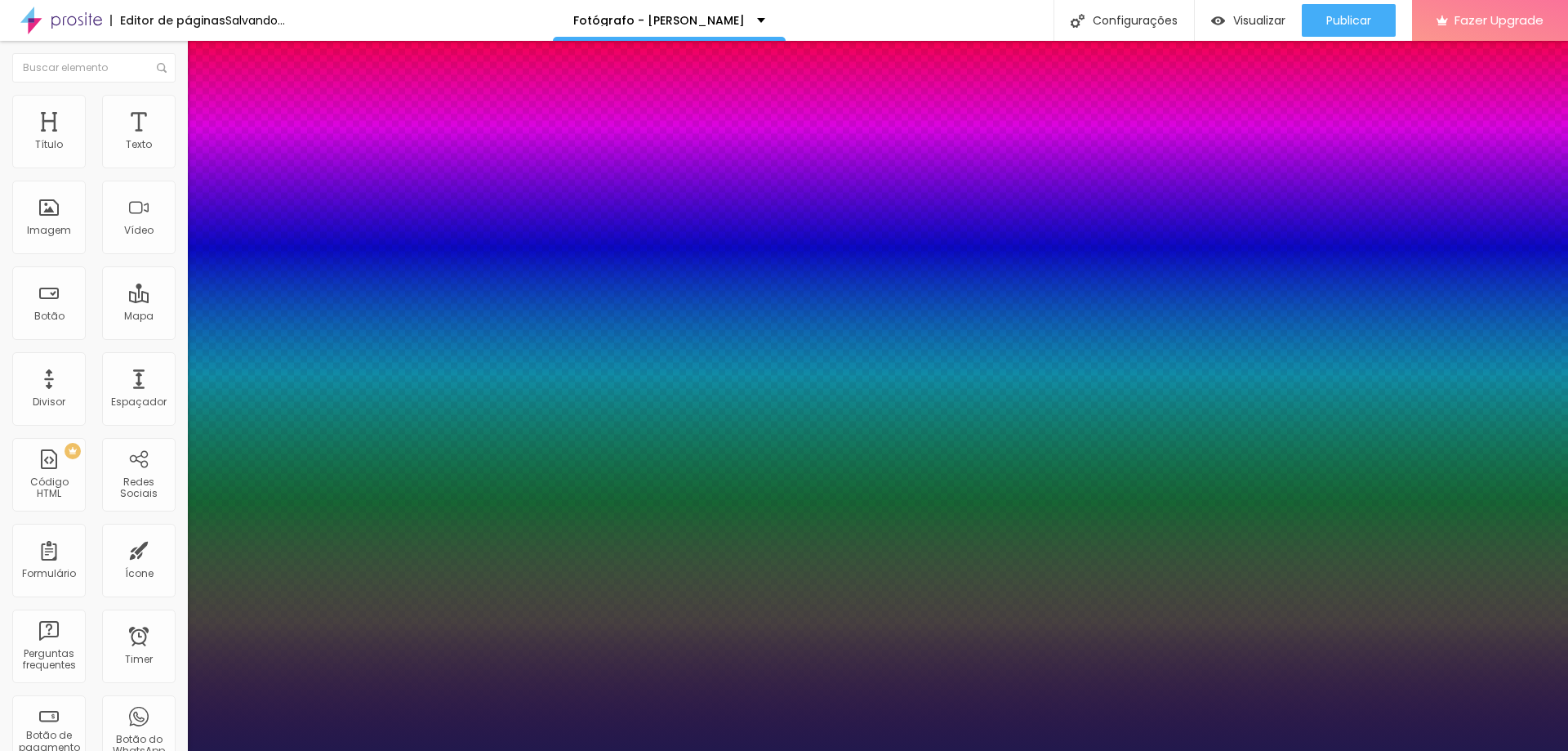
type input "1"
click at [223, 750] on div at bounding box center [784, 751] width 1568 height 0
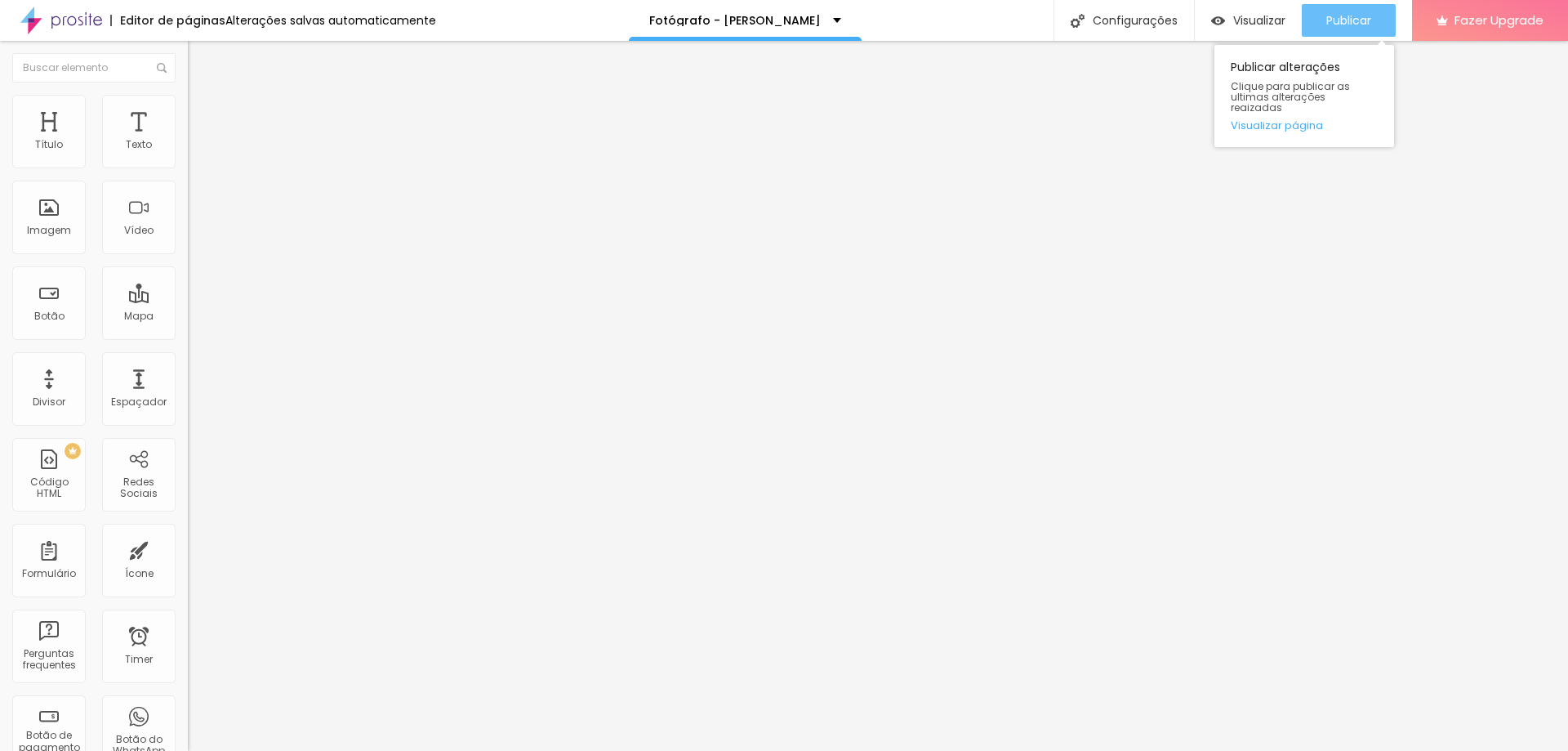
click at [1340, 15] on span "Publicar" at bounding box center [1349, 20] width 45 height 13
click at [188, 147] on div "Modo Encaixotado Encaixotado Completo" at bounding box center [281, 150] width 188 height 45
click at [188, 148] on span "Encaixotado" at bounding box center [219, 141] width 63 height 14
click at [188, 87] on ul "Conteúdo Estilo Avançado" at bounding box center [281, 102] width 188 height 49
click at [188, 100] on li "Estilo" at bounding box center [281, 103] width 188 height 16
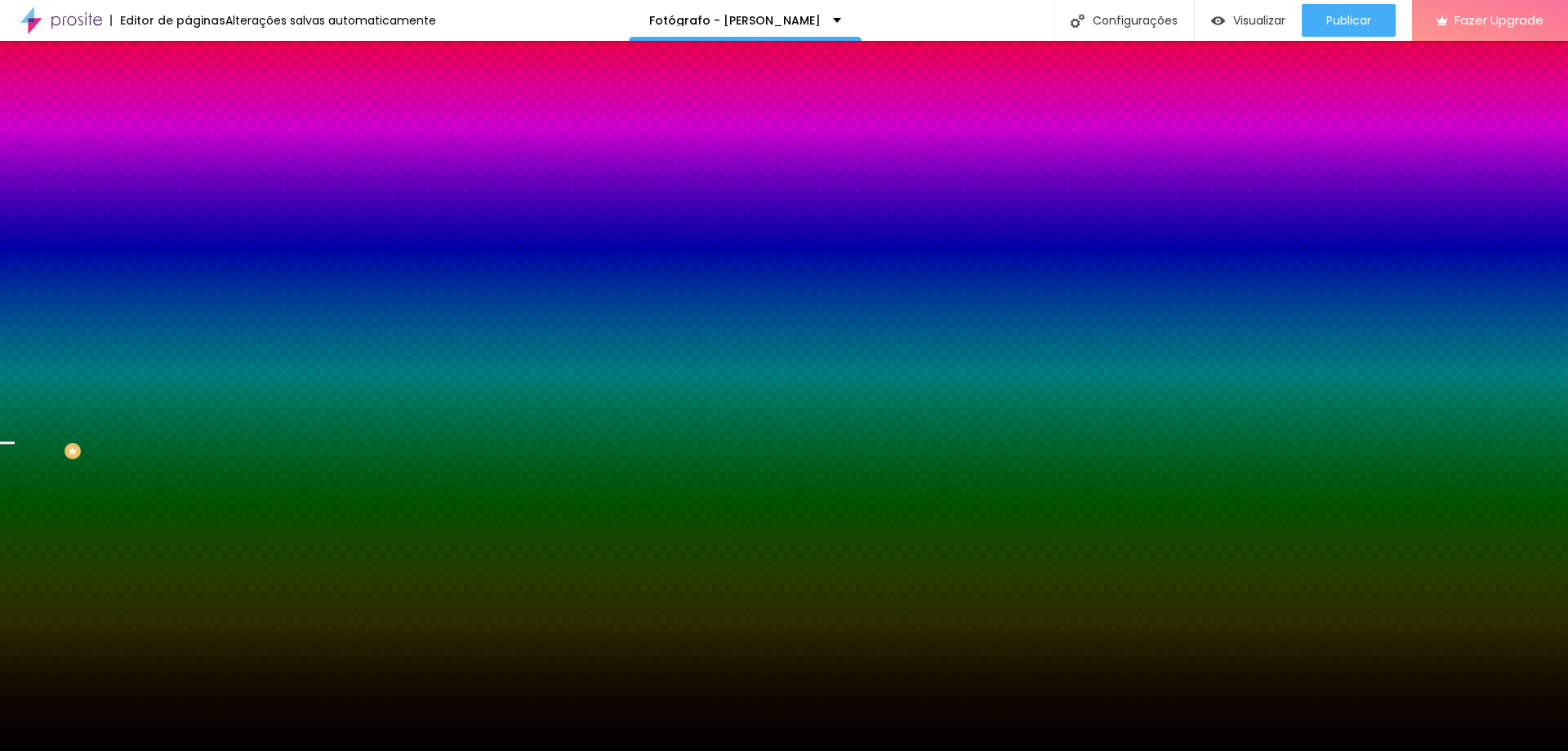
click at [188, 222] on div at bounding box center [281, 222] width 188 height 0
drag, startPoint x: 164, startPoint y: 391, endPoint x: 162, endPoint y: 419, distance: 28.1
click at [15, 622] on div at bounding box center [6, 622] width 16 height 3
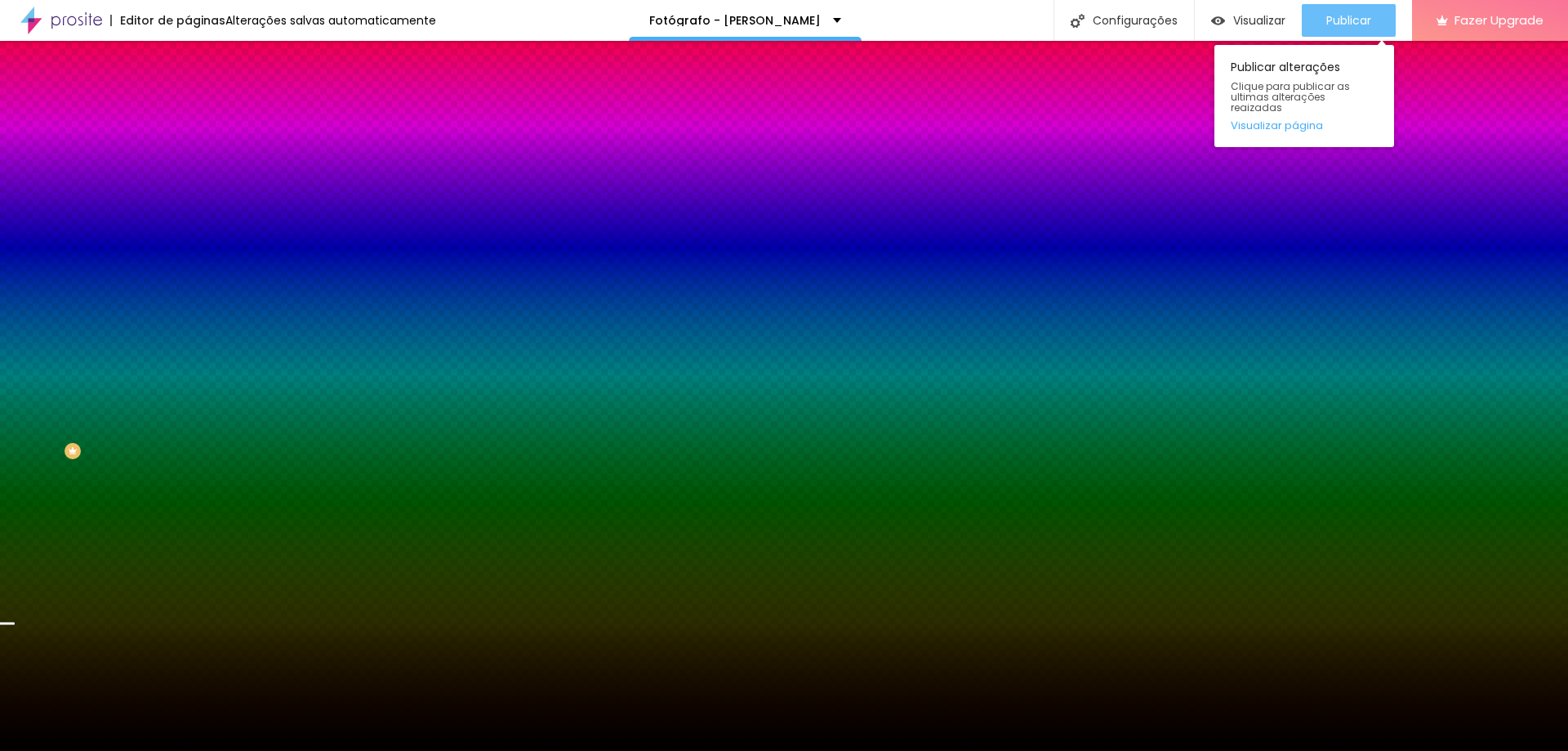
click at [1356, 21] on span "Publicar" at bounding box center [1349, 20] width 45 height 13
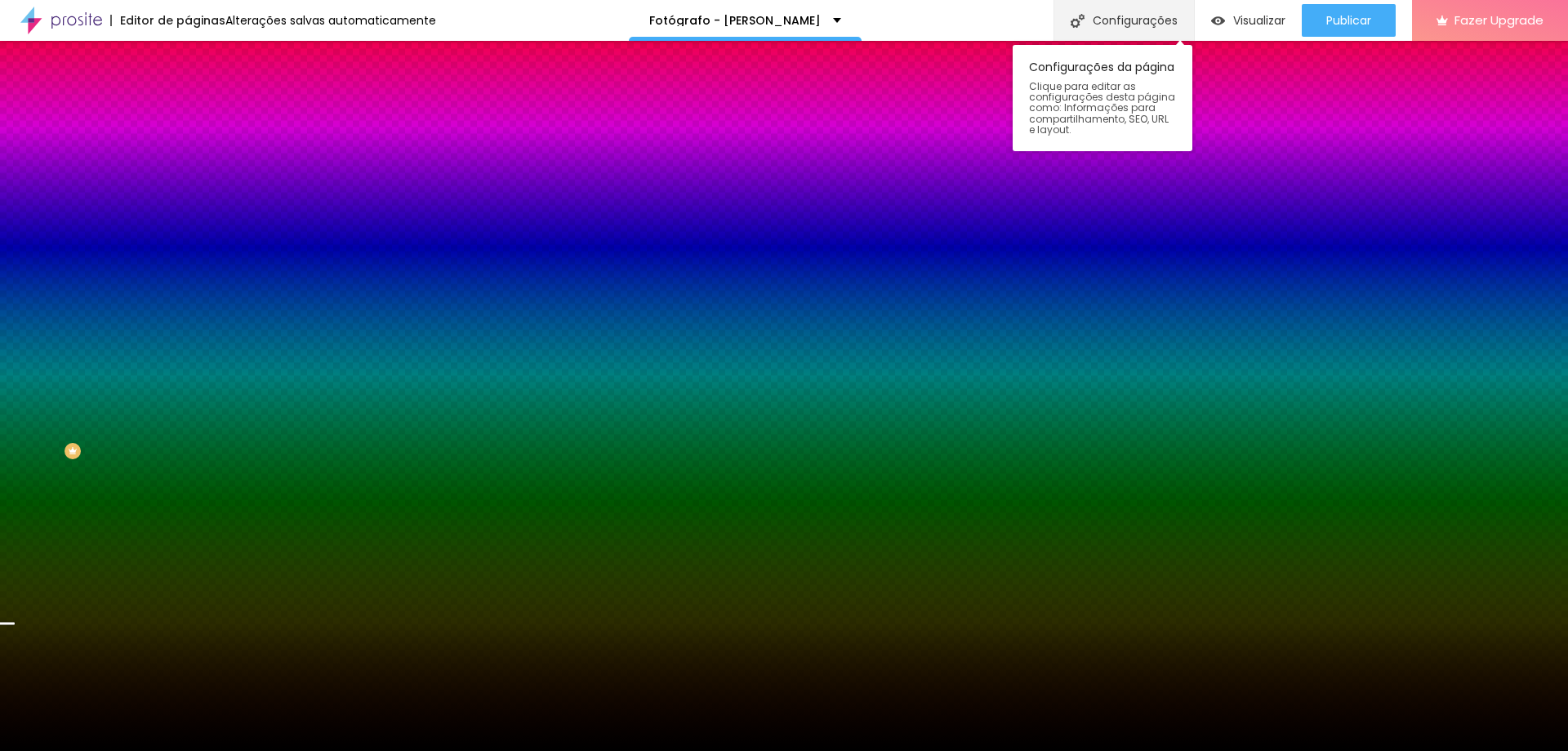
click at [1138, 21] on div "Configurações" at bounding box center [1124, 21] width 141 height 41
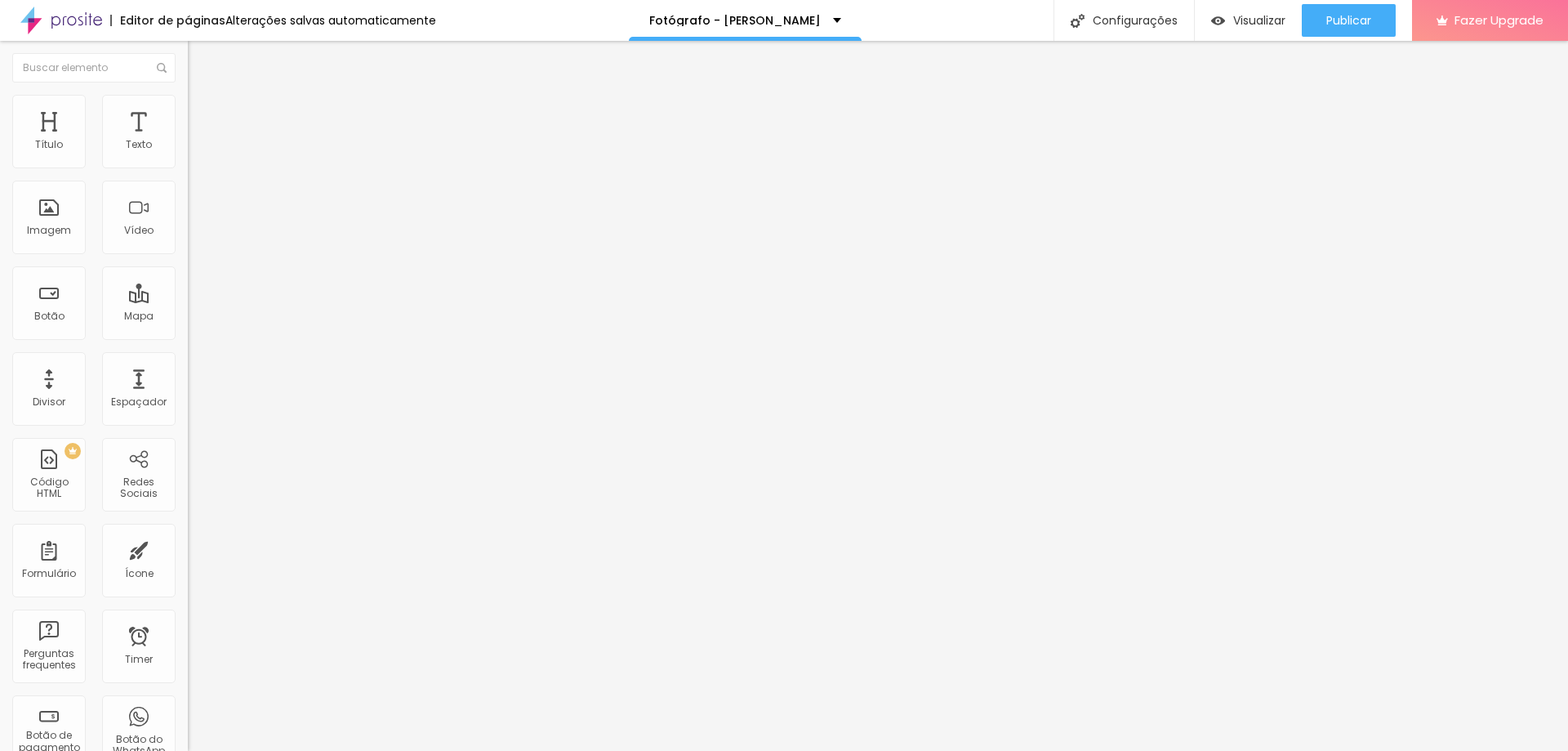
click at [195, 152] on icon "button" at bounding box center [199, 147] width 9 height 9
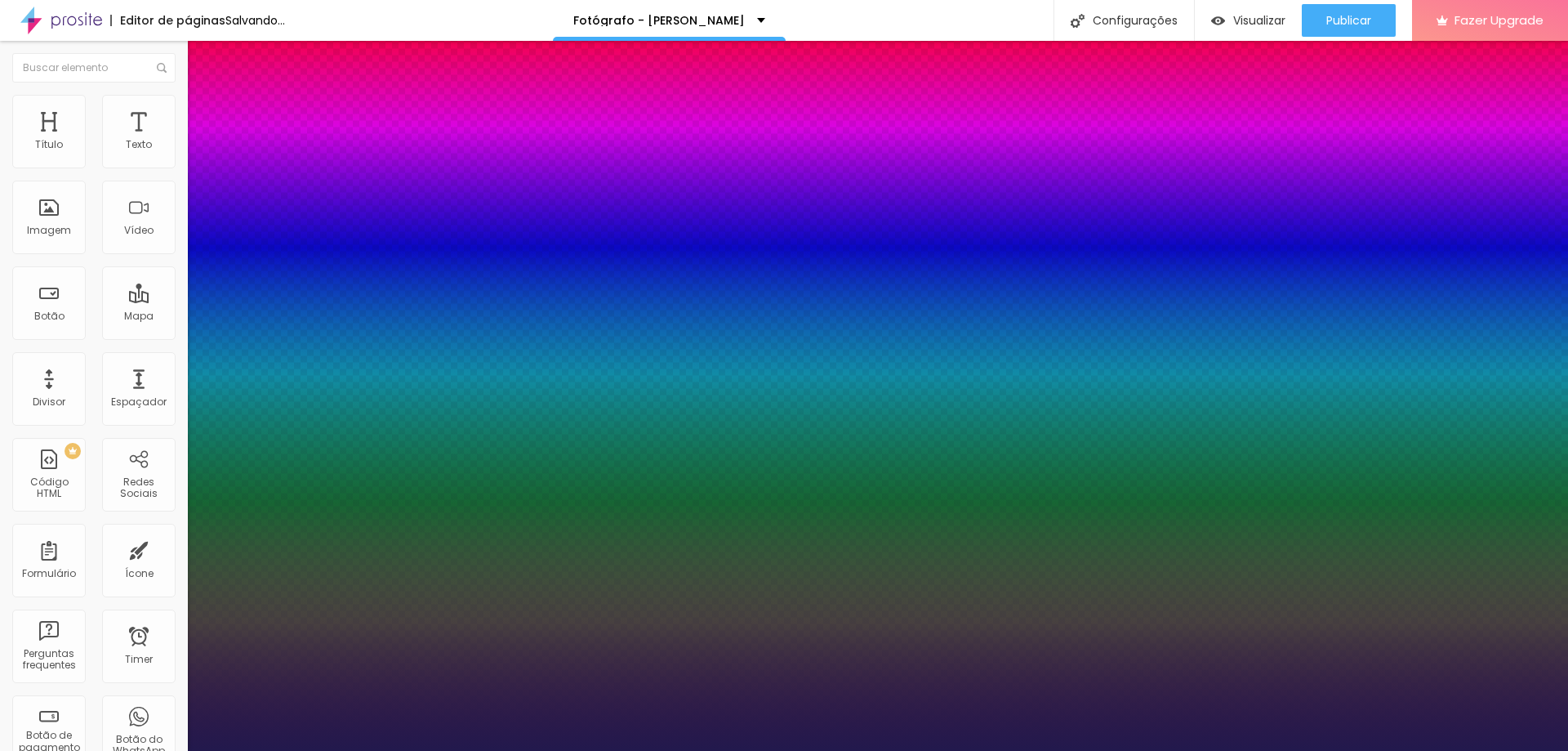
type input "1"
type input "0.5"
type input "1"
type input "0.5"
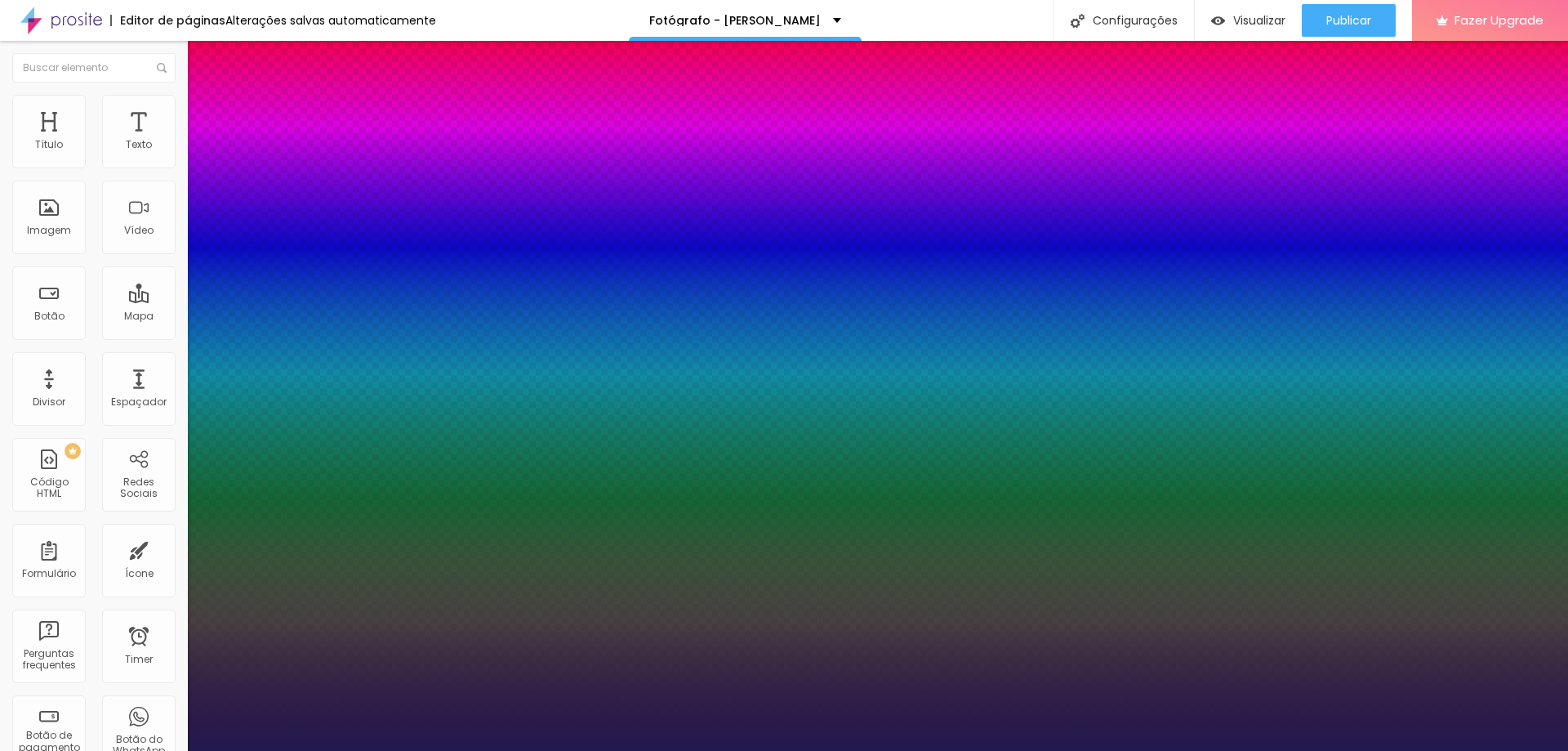
type input "27"
type input "1"
type input "0.5"
type input "28"
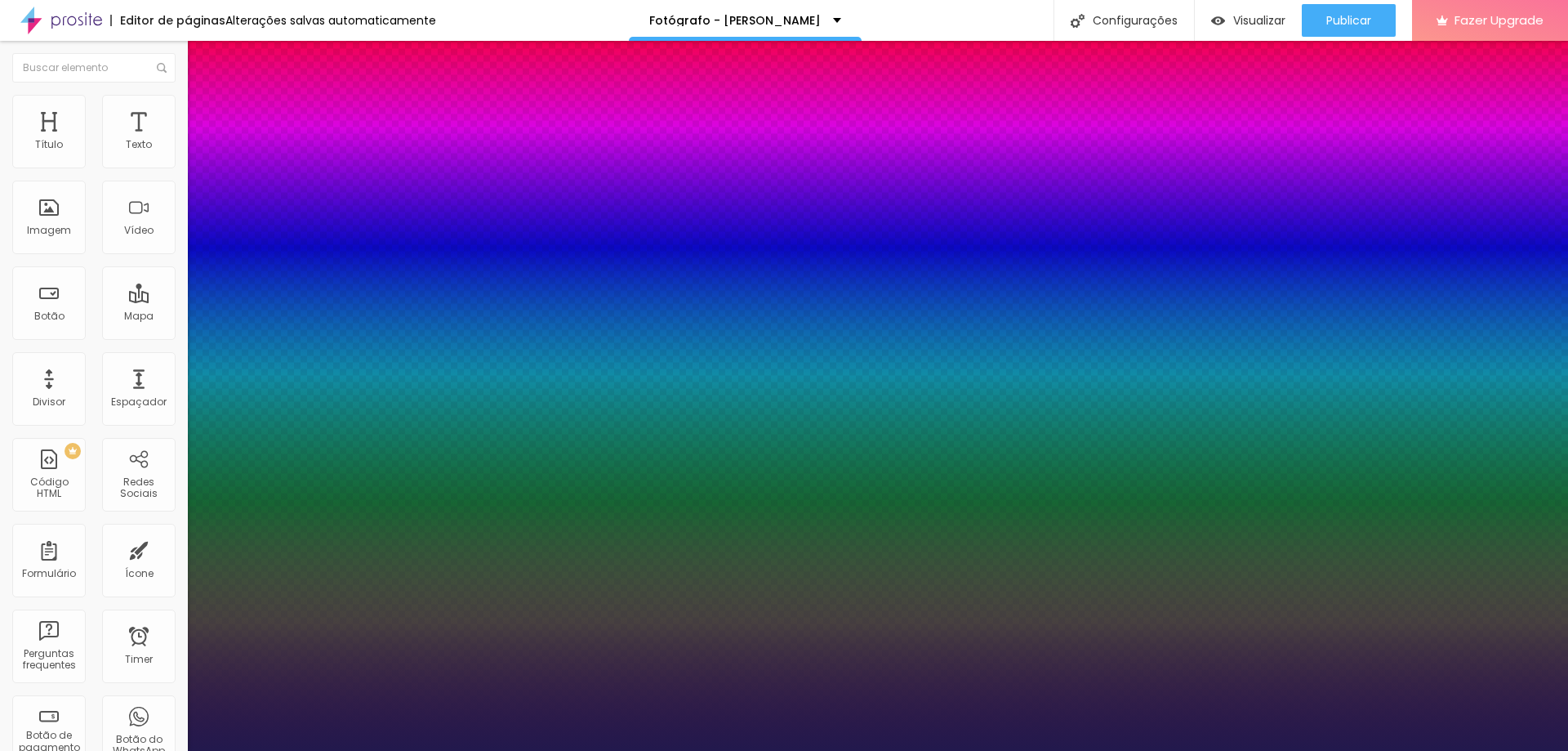
type input "28"
type input "1"
type input "0.5"
type input "1"
type input "0.5"
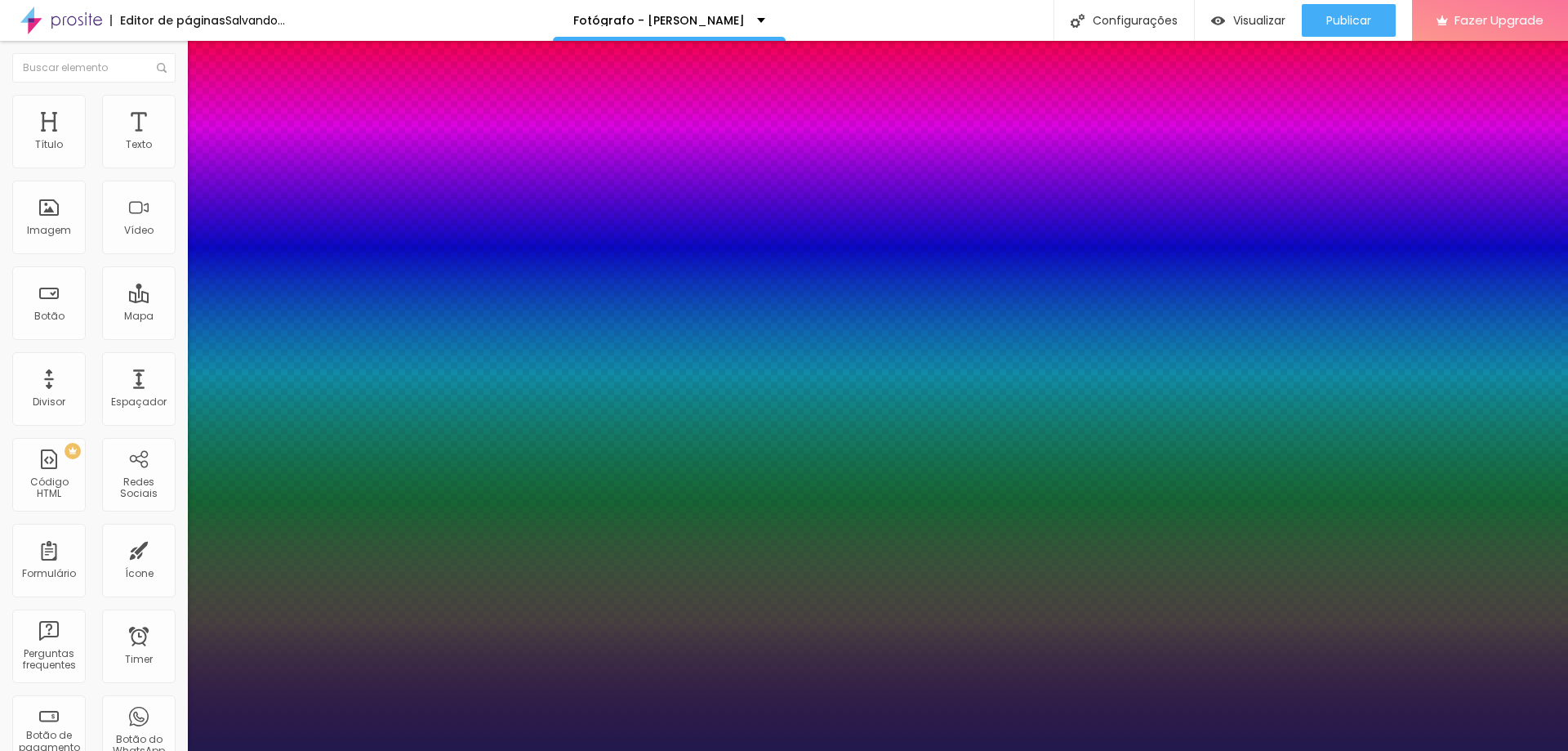
type input "1"
type input "0.5"
click at [1160, 750] on div at bounding box center [784, 751] width 1568 height 0
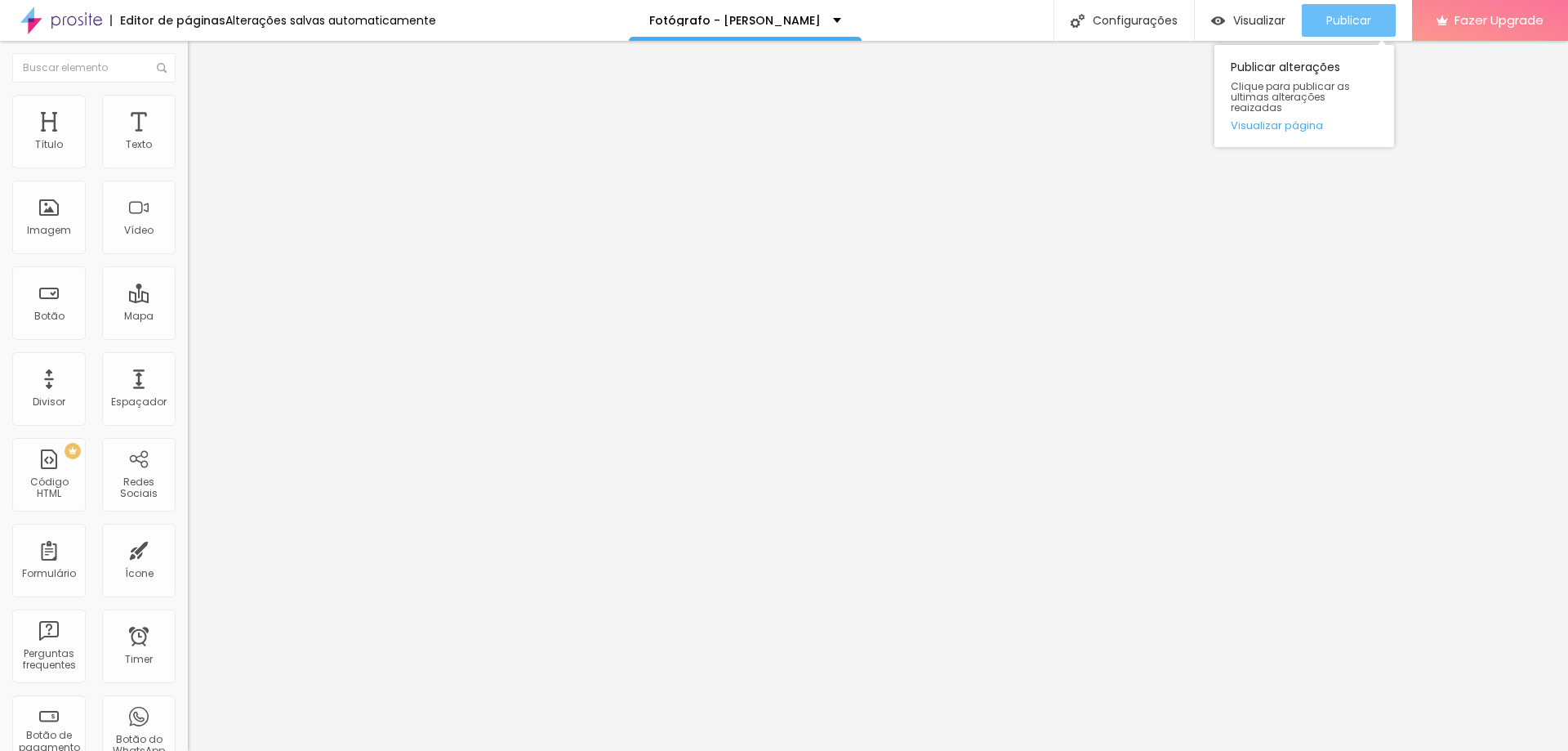
click at [1336, 14] on span "Publicar" at bounding box center [1349, 20] width 45 height 13
click at [1367, 22] on span "Publicar" at bounding box center [1349, 20] width 45 height 13
click at [1362, 19] on span "Publicar" at bounding box center [1349, 20] width 45 height 13
click at [1370, 16] on span "Publicar" at bounding box center [1349, 20] width 45 height 13
click at [1339, 19] on span "Publicar" at bounding box center [1349, 20] width 45 height 13
